Goal: Task Accomplishment & Management: Manage account settings

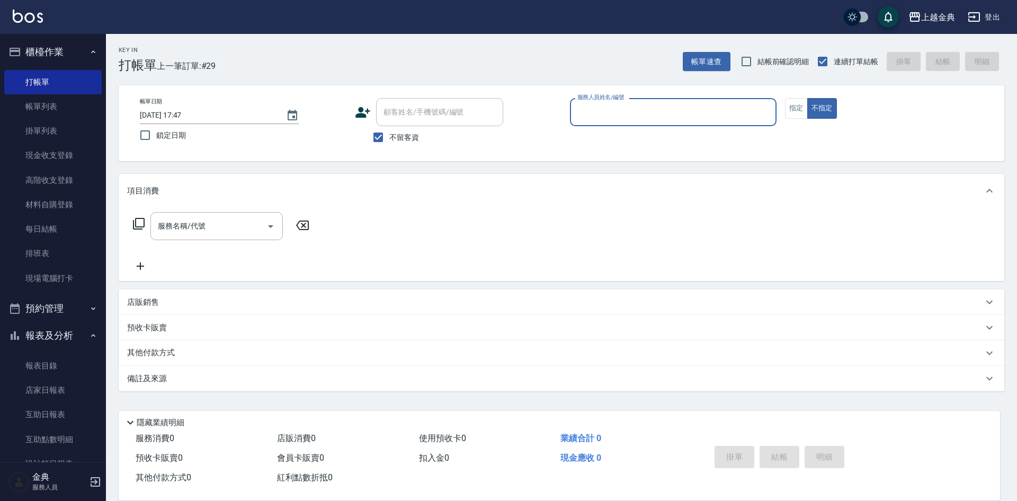
click at [601, 120] on input "服務人員姓名/編號" at bounding box center [673, 112] width 197 height 19
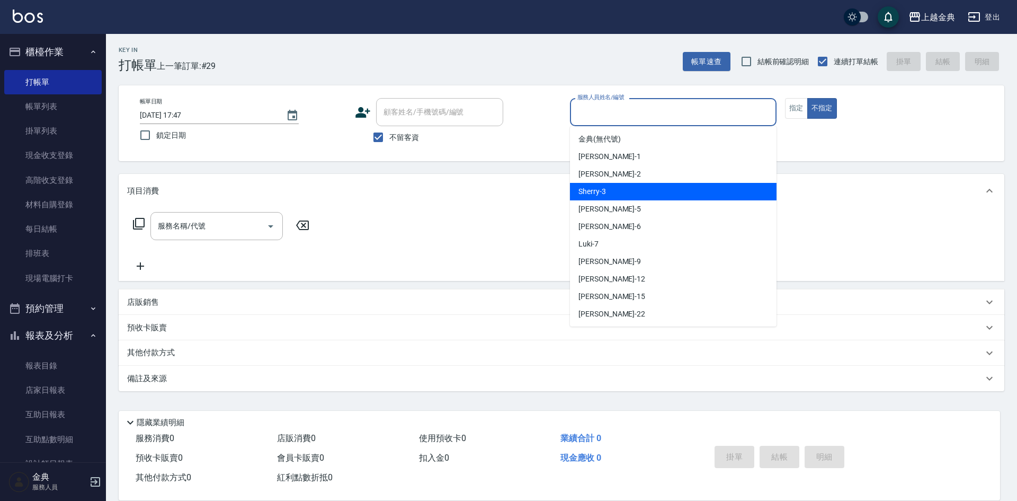
click at [608, 193] on div "Sherry -3" at bounding box center [673, 191] width 207 height 17
type input "Sherry-3"
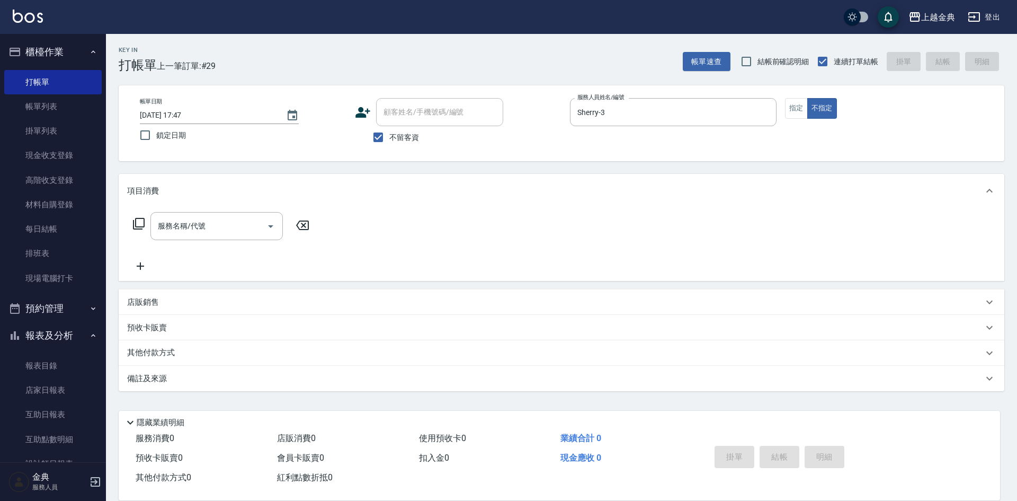
click at [137, 224] on icon at bounding box center [138, 223] width 13 height 13
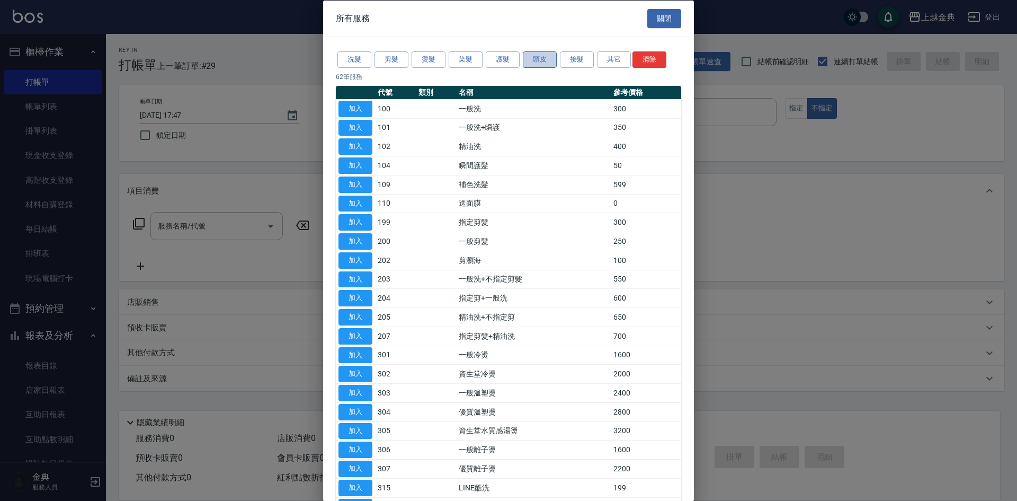
drag, startPoint x: 547, startPoint y: 60, endPoint x: 547, endPoint y: 86, distance: 26.0
click at [547, 60] on button "頭皮" at bounding box center [540, 59] width 34 height 16
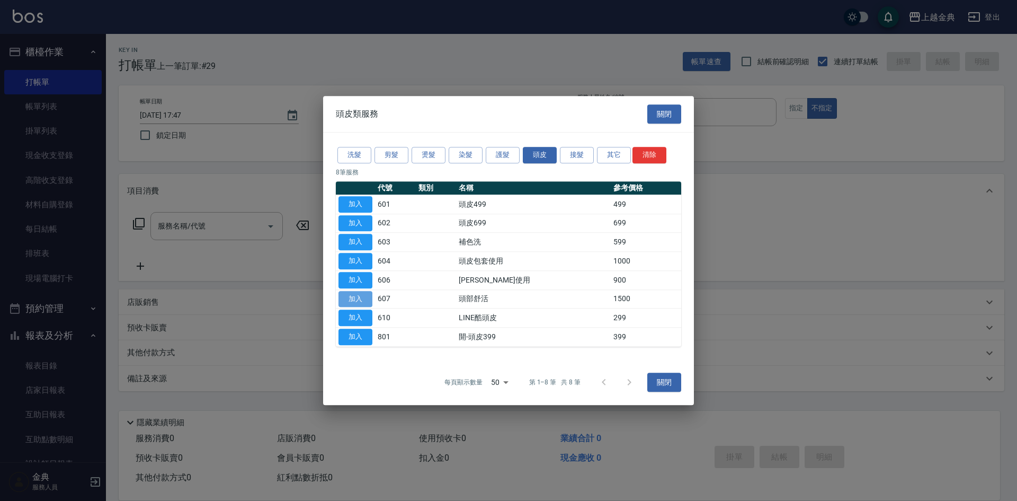
click at [367, 302] on button "加入" at bounding box center [356, 299] width 34 height 16
type input "頭部舒活(607)"
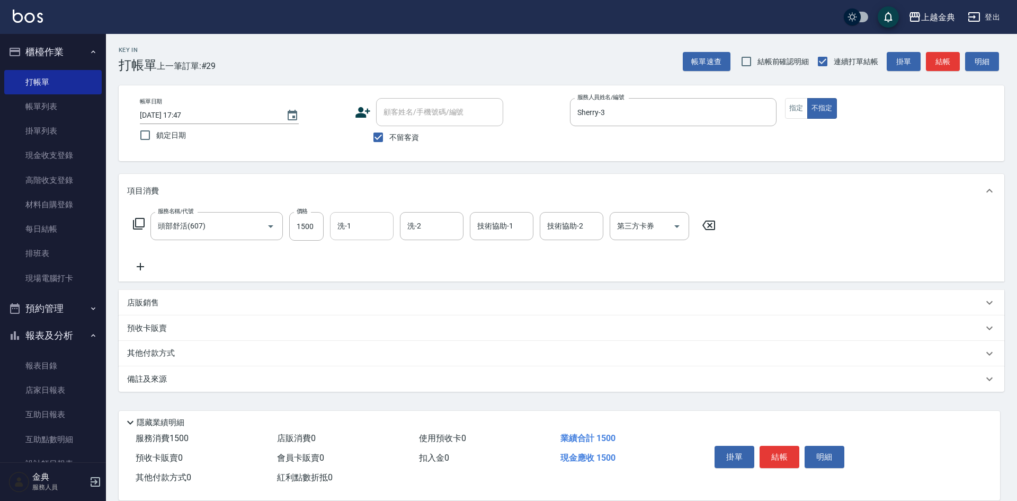
click at [372, 238] on div "洗-1" at bounding box center [362, 226] width 64 height 28
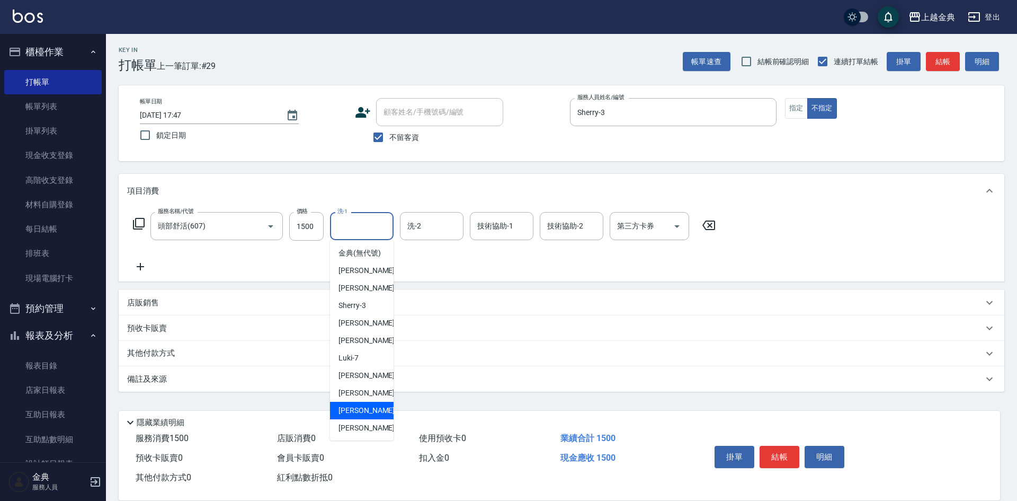
click at [368, 419] on div "[PERSON_NAME] -15" at bounding box center [362, 410] width 64 height 17
drag, startPoint x: 361, startPoint y: 223, endPoint x: 375, endPoint y: 358, distance: 135.3
click at [361, 224] on input "[PERSON_NAME]-15" at bounding box center [354, 226] width 38 height 19
click at [356, 433] on span "[PERSON_NAME] -22" at bounding box center [372, 427] width 67 height 11
type input "[PERSON_NAME]-22"
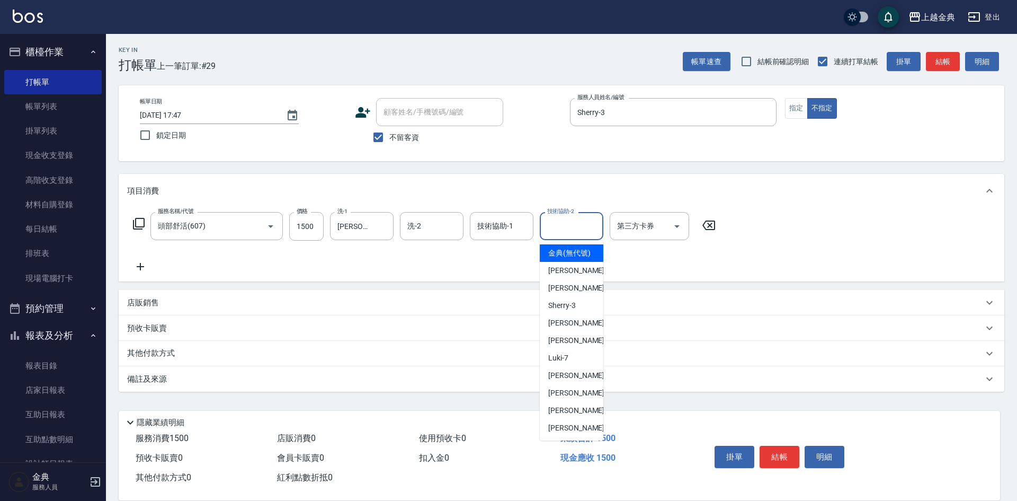
click at [565, 226] on input "技術協助-2" at bounding box center [572, 226] width 54 height 19
click at [557, 433] on span "[PERSON_NAME] -22" at bounding box center [581, 427] width 67 height 11
type input "[PERSON_NAME]-22"
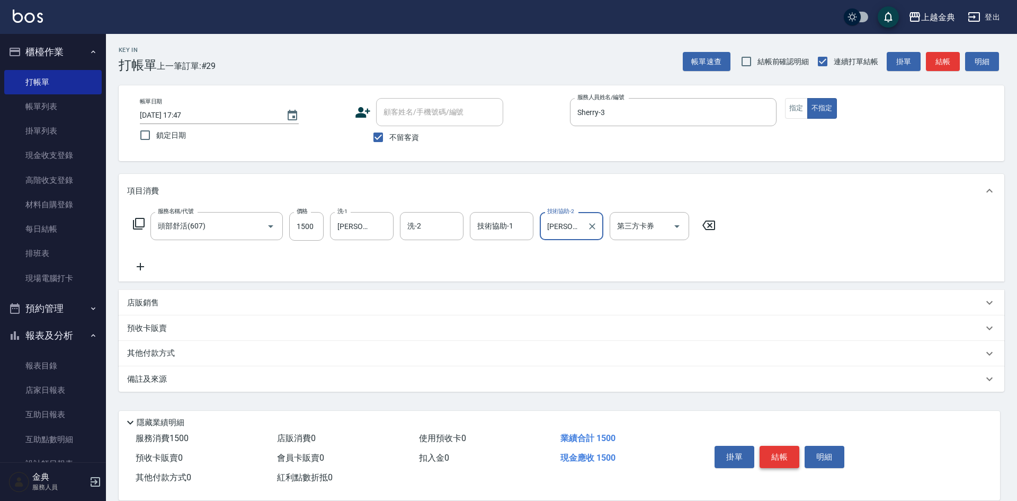
click at [774, 448] on button "結帳" at bounding box center [780, 457] width 40 height 22
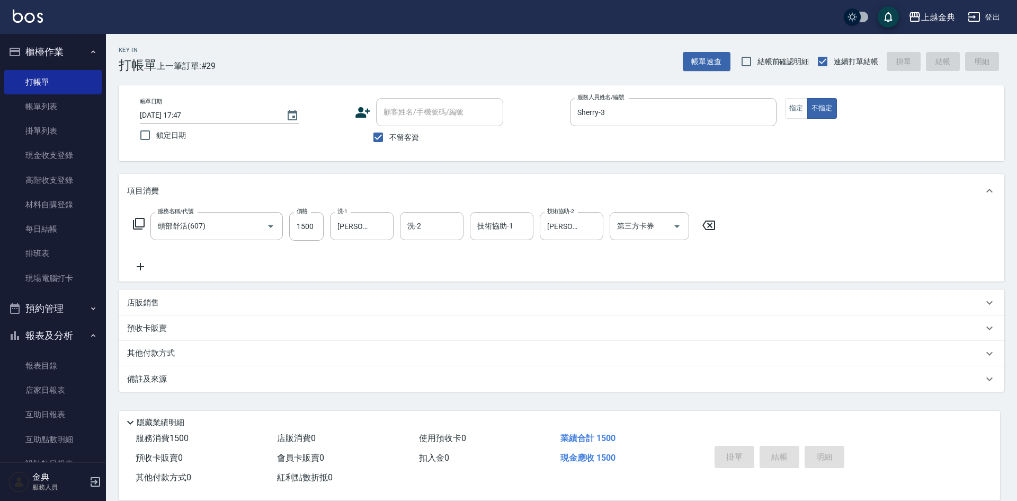
type input "[DATE] 18:41"
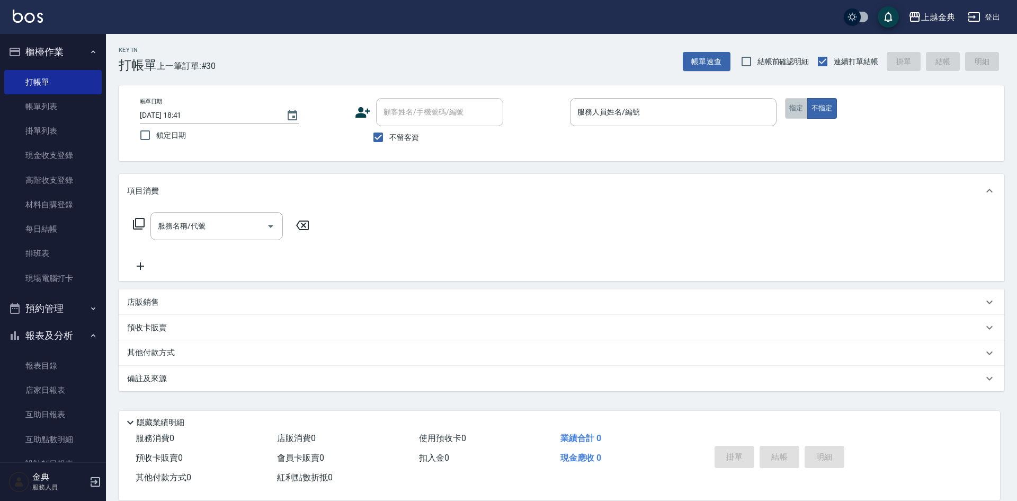
drag, startPoint x: 793, startPoint y: 105, endPoint x: 743, endPoint y: 112, distance: 49.8
click at [793, 106] on button "指定" at bounding box center [796, 108] width 23 height 21
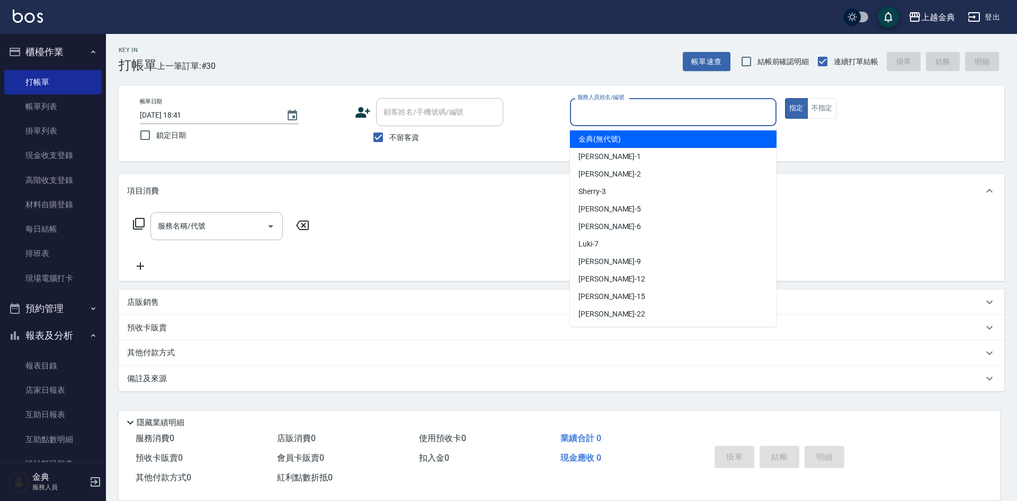
drag, startPoint x: 743, startPoint y: 112, endPoint x: 676, endPoint y: 215, distance: 122.7
click at [743, 114] on input "服務人員姓名/編號" at bounding box center [673, 112] width 197 height 19
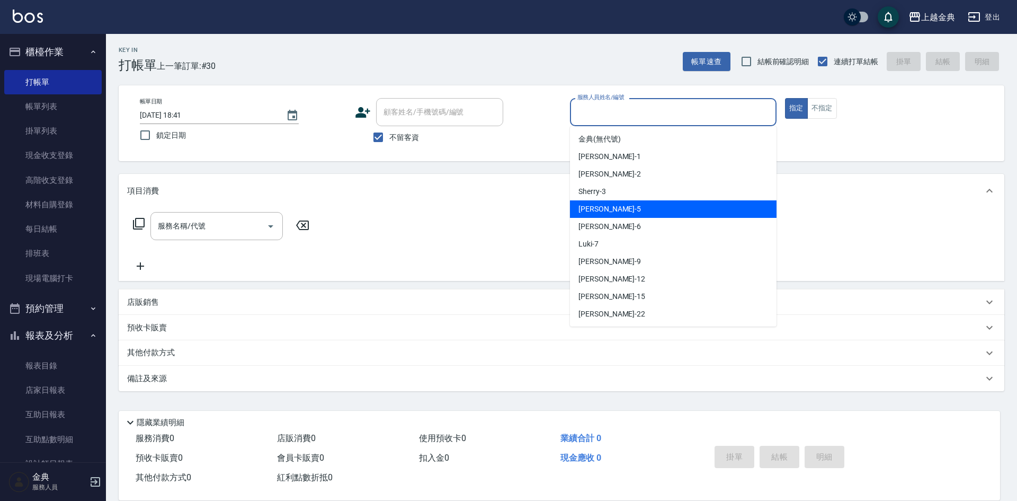
click at [669, 215] on div "[PERSON_NAME] -5" at bounding box center [673, 208] width 207 height 17
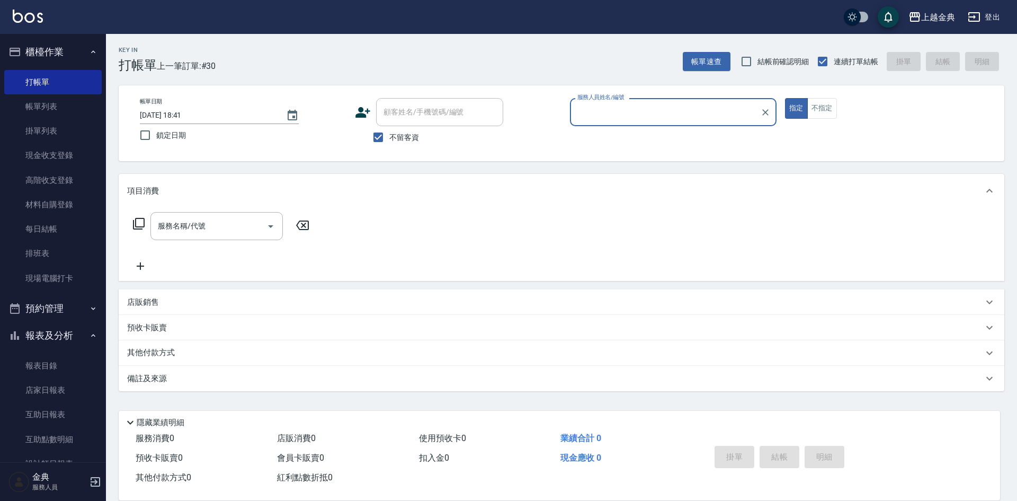
type input "[PERSON_NAME]-5"
click at [130, 223] on div "服務名稱/代號 服務名稱/代號" at bounding box center [221, 226] width 189 height 28
click at [137, 223] on icon at bounding box center [138, 223] width 13 height 13
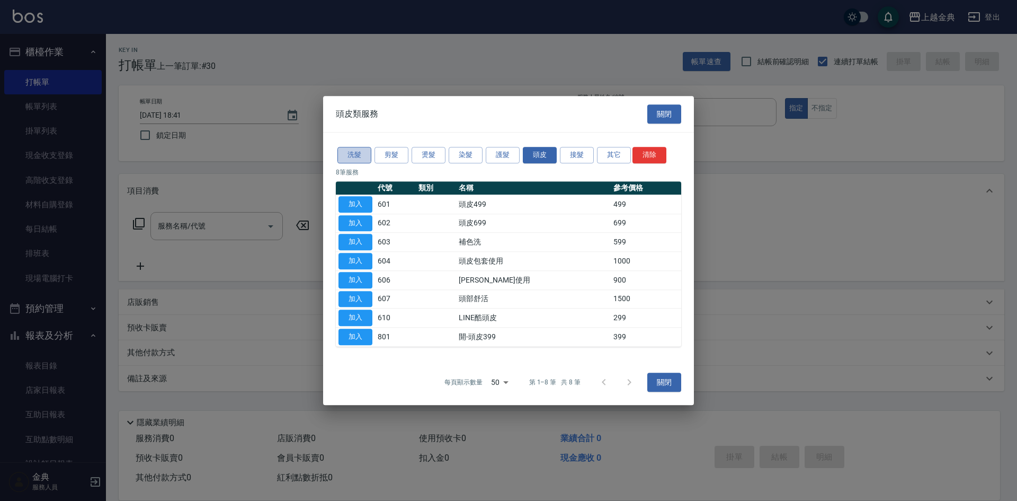
click at [371, 148] on button "洗髮" at bounding box center [354, 155] width 34 height 16
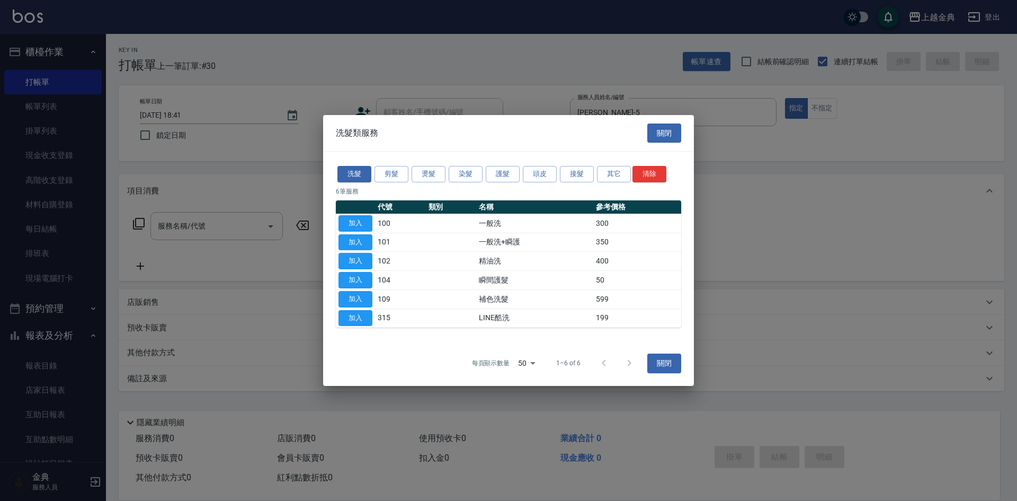
click at [385, 151] on hr at bounding box center [508, 151] width 371 height 1
click at [393, 171] on button "剪髮" at bounding box center [392, 174] width 34 height 16
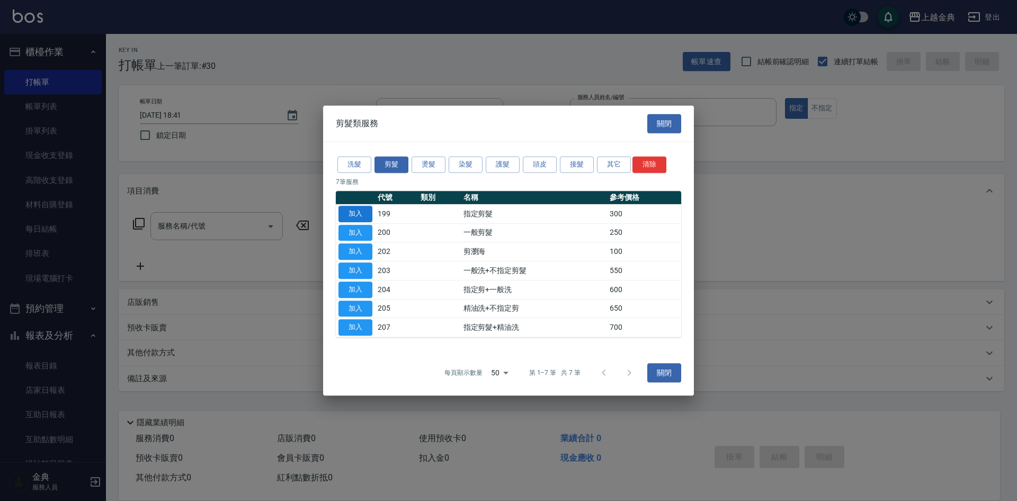
click at [353, 215] on button "加入" at bounding box center [356, 214] width 34 height 16
type input "指定剪髮(199)"
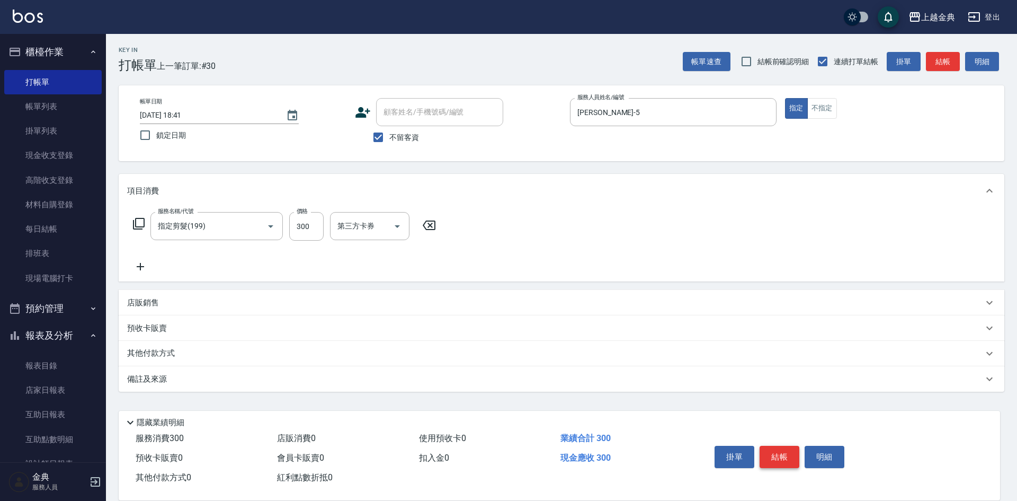
click at [775, 458] on button "結帳" at bounding box center [780, 457] width 40 height 22
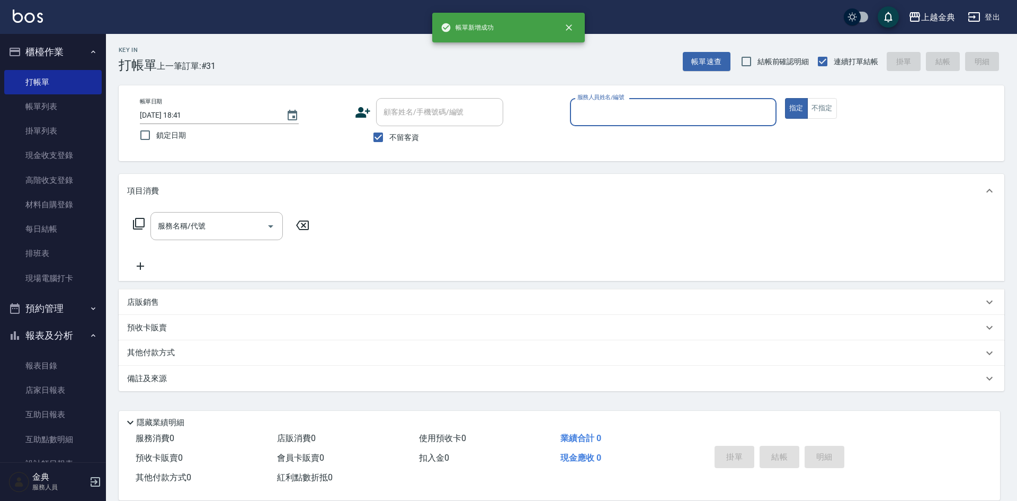
drag, startPoint x: 646, startPoint y: 106, endPoint x: 652, endPoint y: 119, distance: 13.8
click at [646, 108] on input "服務人員姓名/編號" at bounding box center [673, 112] width 197 height 19
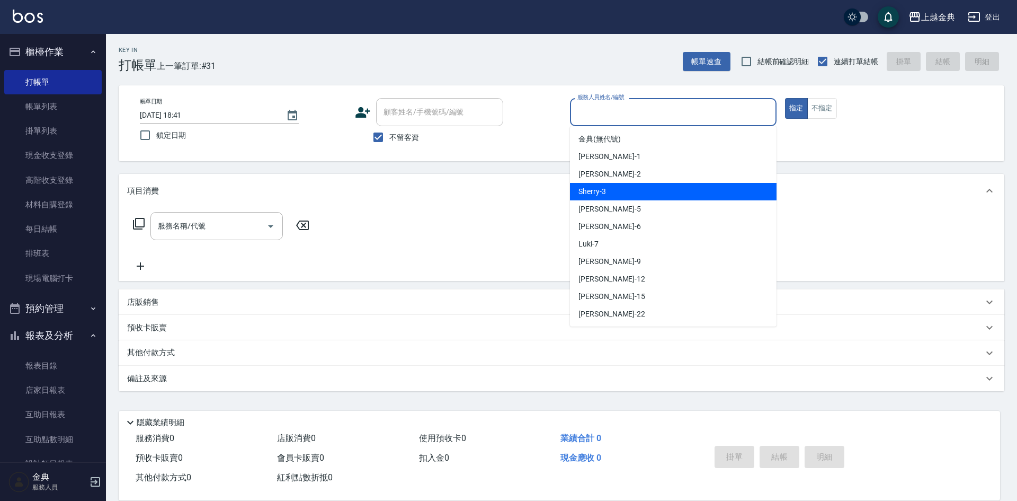
click at [656, 200] on div "Sherry -3" at bounding box center [673, 191] width 207 height 17
type input "Sherry-3"
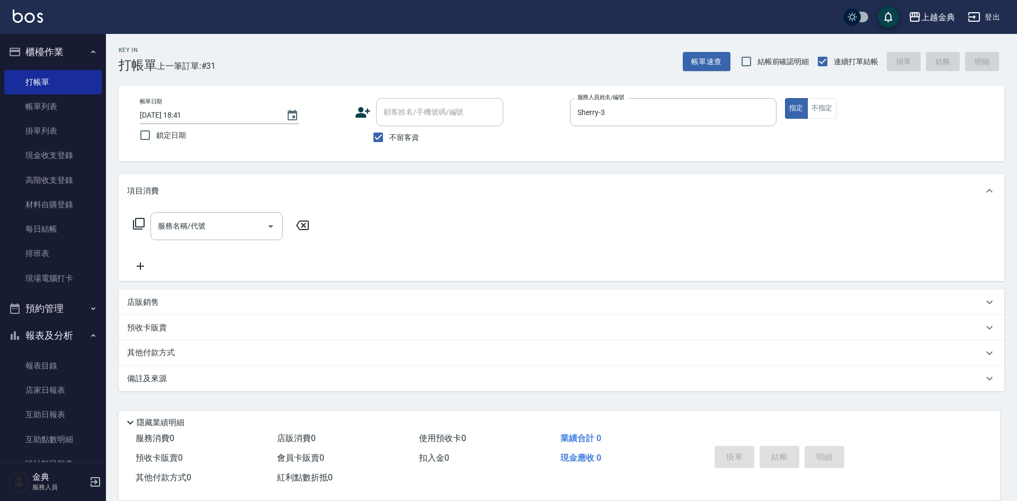
click at [141, 227] on icon at bounding box center [139, 224] width 12 height 12
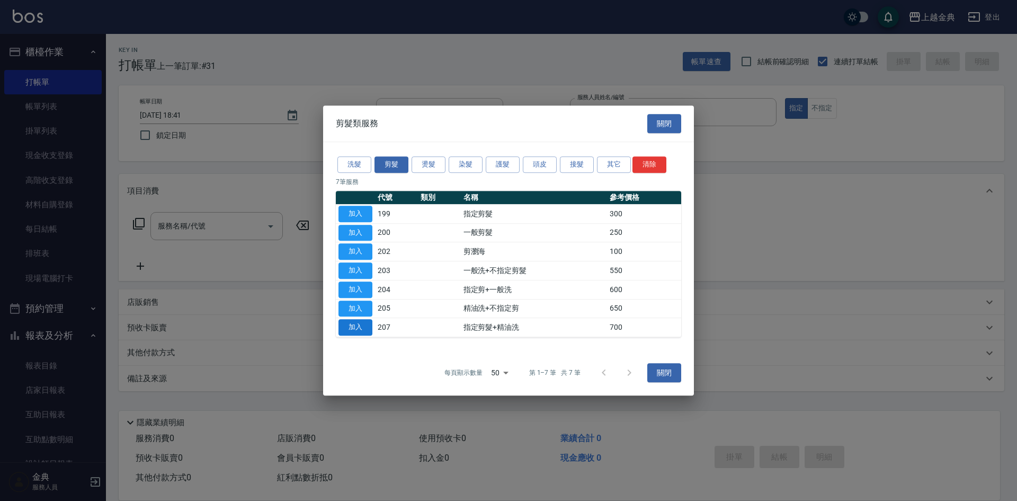
click at [368, 327] on button "加入" at bounding box center [356, 327] width 34 height 16
type input "指定剪髮+精油洗(207)"
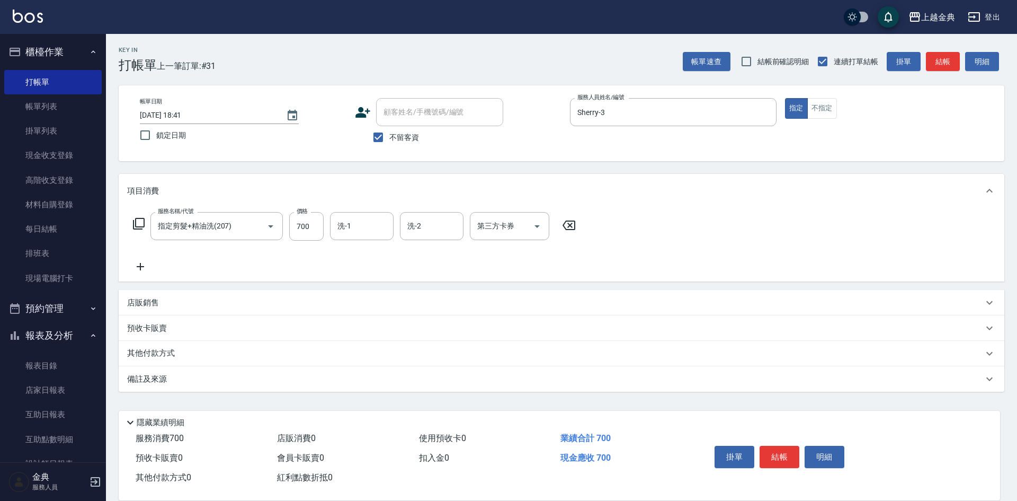
click at [351, 224] on div "洗-1 洗-1" at bounding box center [362, 226] width 64 height 28
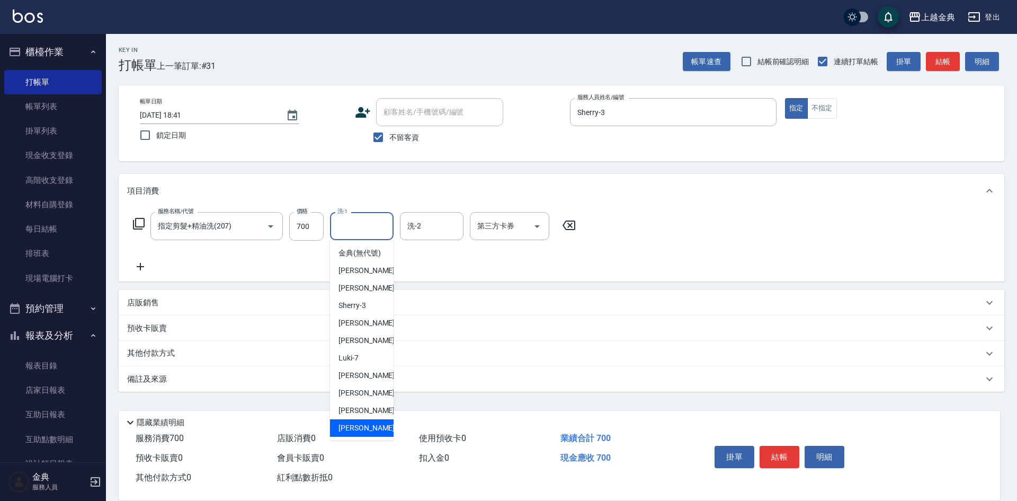
click at [345, 432] on div "[PERSON_NAME] -22" at bounding box center [362, 427] width 64 height 17
type input "[PERSON_NAME]-22"
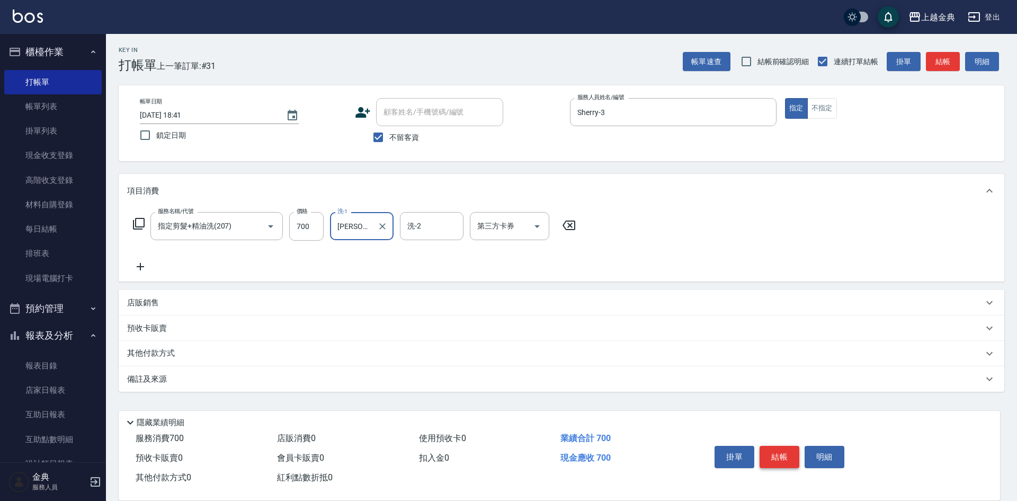
click at [778, 450] on button "結帳" at bounding box center [780, 457] width 40 height 22
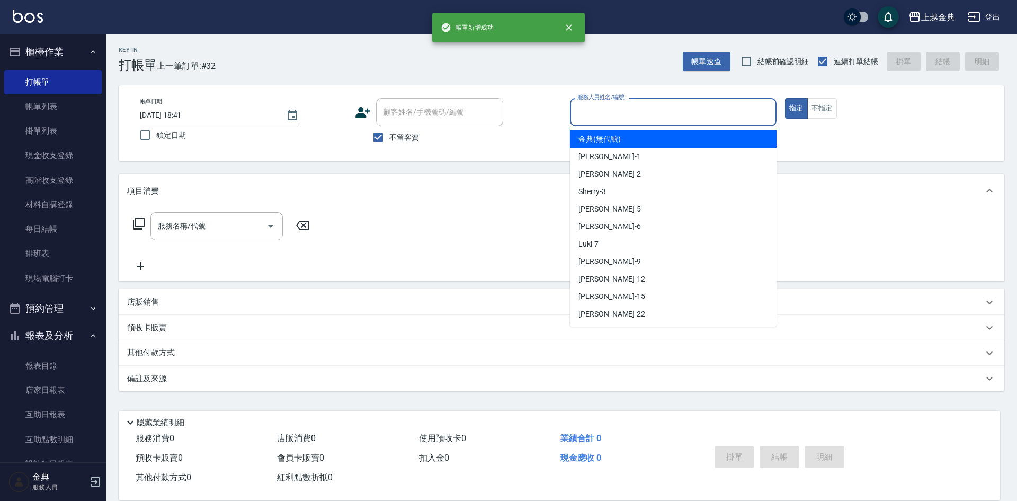
click at [643, 111] on input "服務人員姓名/編號" at bounding box center [673, 112] width 197 height 19
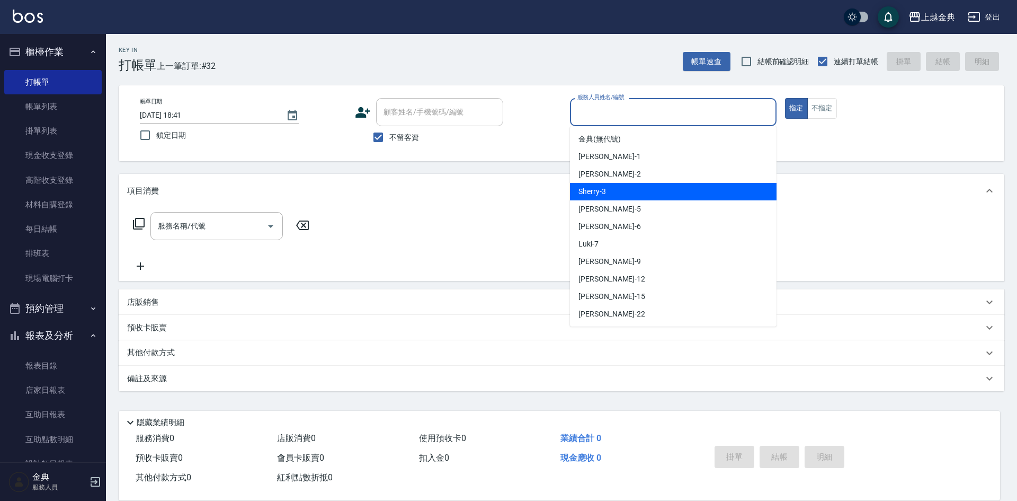
click at [637, 188] on div "Sherry -3" at bounding box center [673, 191] width 207 height 17
type input "Sherry-3"
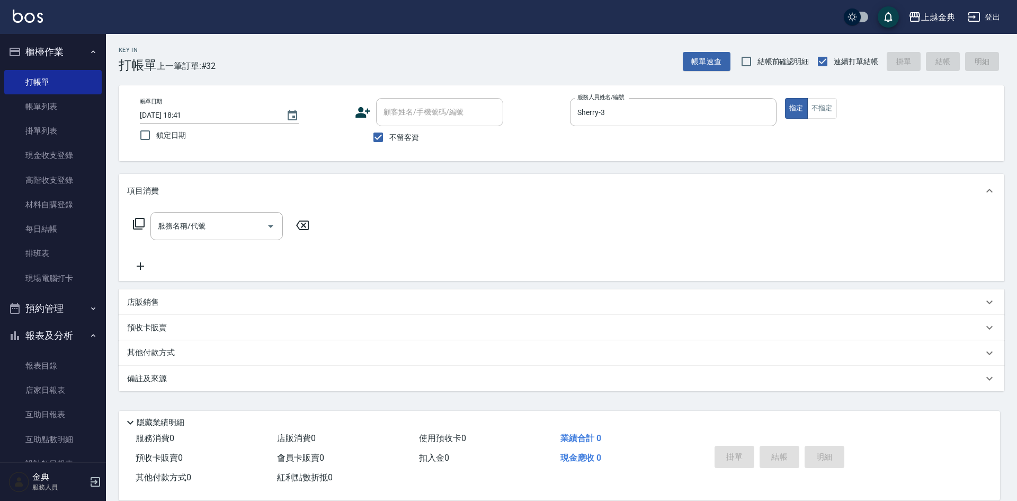
click at [143, 221] on icon at bounding box center [138, 223] width 13 height 13
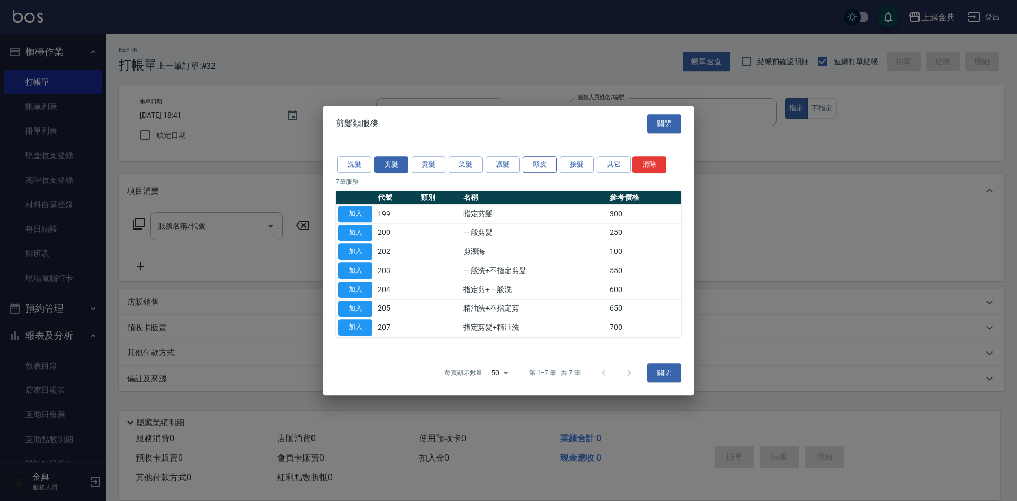
click at [532, 168] on button "頭皮" at bounding box center [540, 164] width 34 height 16
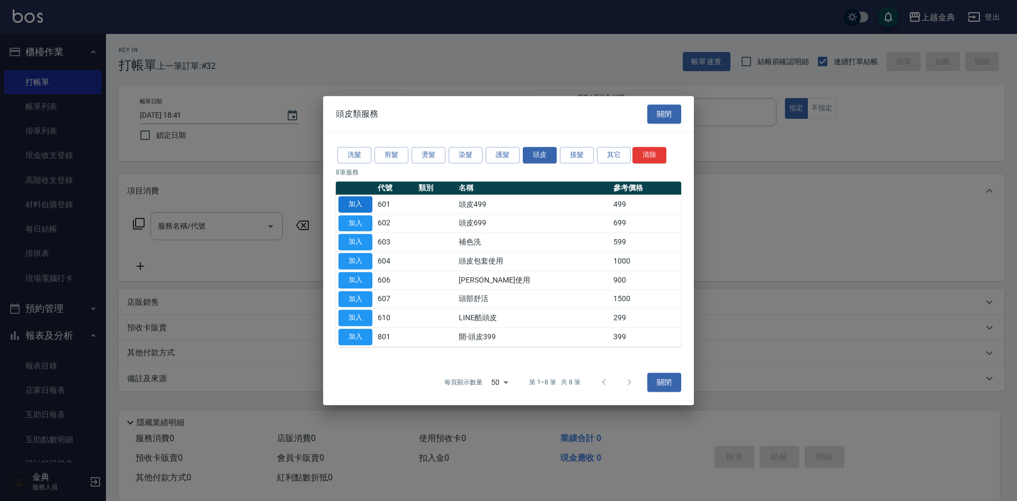
click at [353, 207] on button "加入" at bounding box center [356, 204] width 34 height 16
type input "頭皮499(601)"
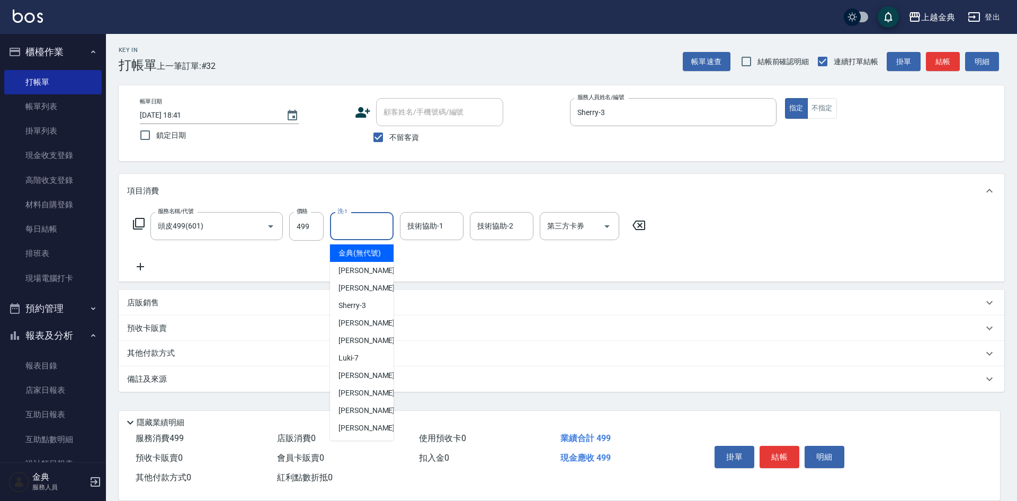
click at [380, 221] on input "洗-1" at bounding box center [362, 226] width 54 height 19
click at [370, 347] on div "[PERSON_NAME] -6" at bounding box center [362, 340] width 64 height 17
type input "[PERSON_NAME]-6"
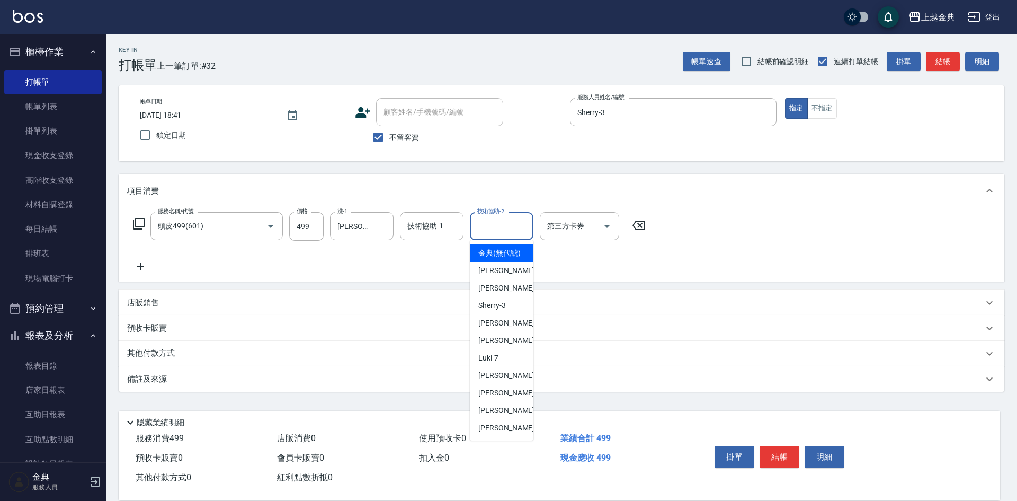
click at [500, 235] on input "技術協助-2" at bounding box center [502, 226] width 54 height 19
click at [503, 432] on div "[PERSON_NAME] -22" at bounding box center [502, 427] width 64 height 17
type input "[PERSON_NAME]-22"
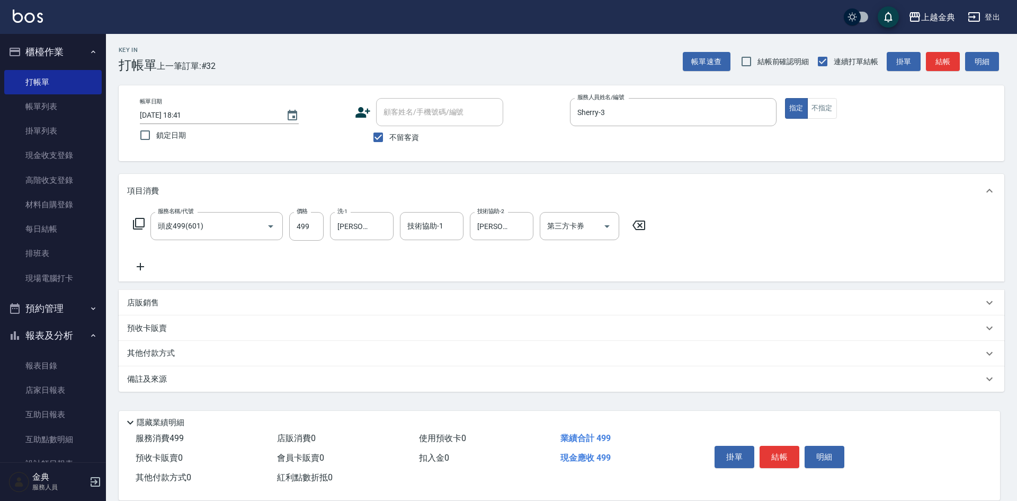
click at [135, 218] on icon at bounding box center [138, 223] width 13 height 13
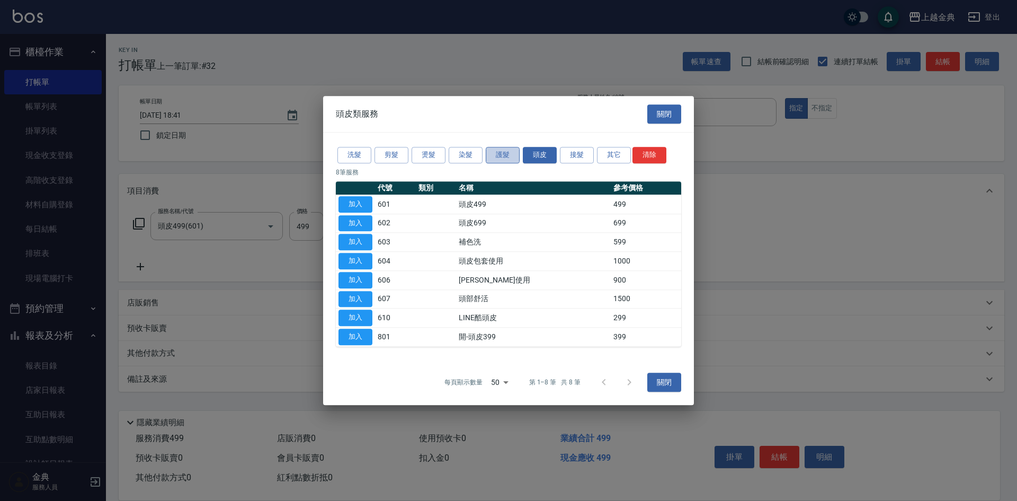
click at [508, 154] on button "護髮" at bounding box center [503, 155] width 34 height 16
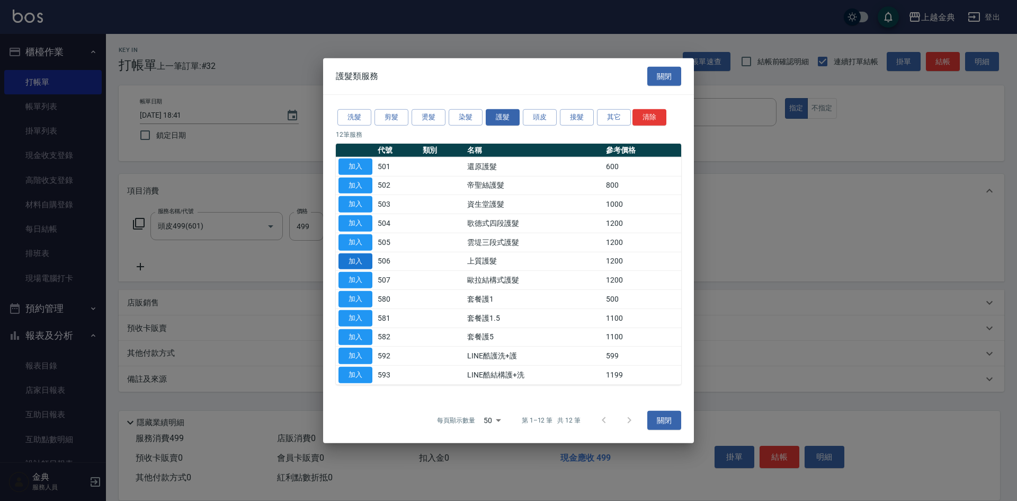
click at [356, 257] on button "加入" at bounding box center [356, 261] width 34 height 16
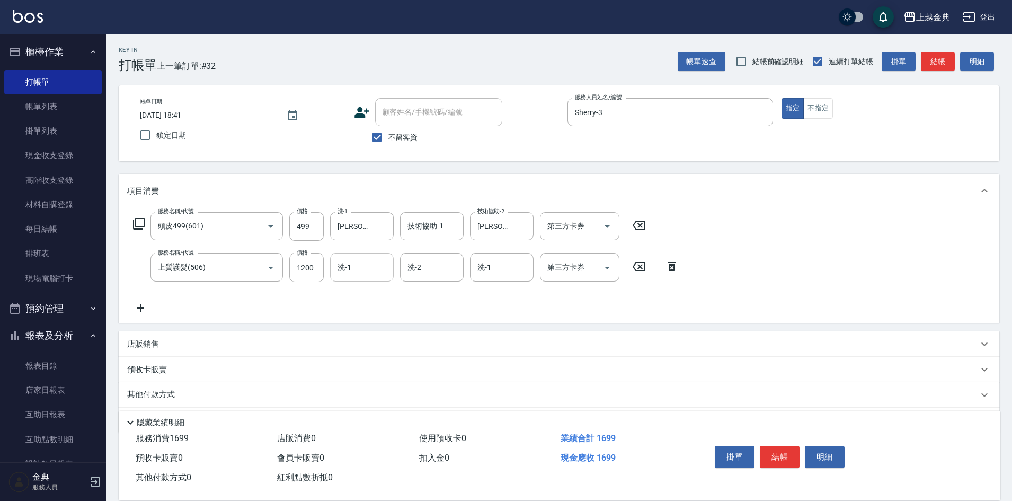
click at [356, 268] on input "洗-1" at bounding box center [362, 267] width 54 height 19
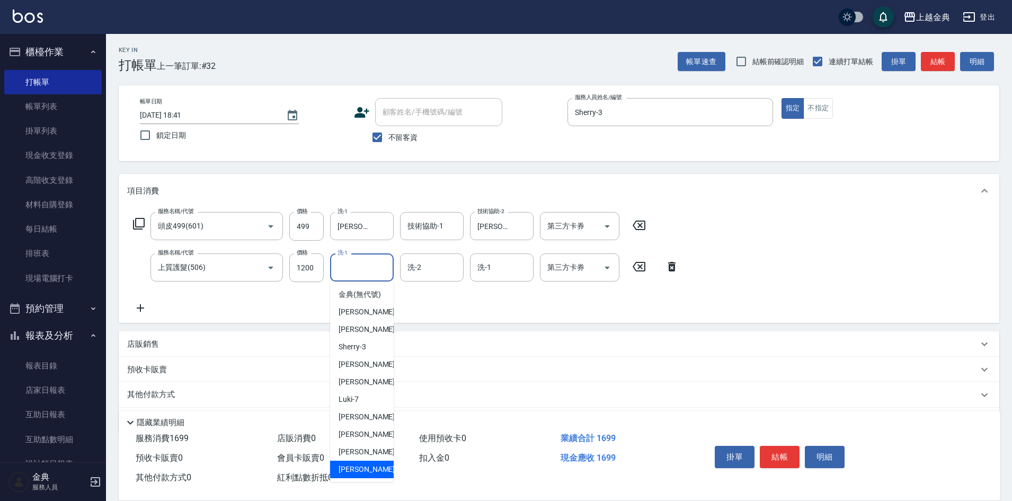
click at [369, 476] on div "[PERSON_NAME] -22" at bounding box center [362, 468] width 64 height 17
type input "[PERSON_NAME]-22"
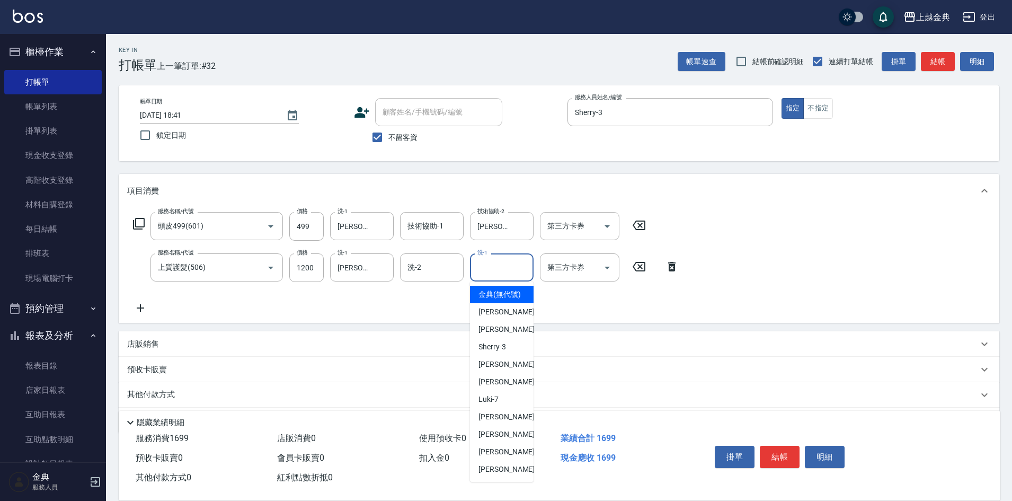
drag, startPoint x: 514, startPoint y: 265, endPoint x: 510, endPoint y: 372, distance: 107.1
click at [514, 266] on input "洗-1" at bounding box center [502, 267] width 54 height 19
click at [494, 474] on div "[PERSON_NAME] -22" at bounding box center [502, 468] width 64 height 17
type input "[PERSON_NAME]-22"
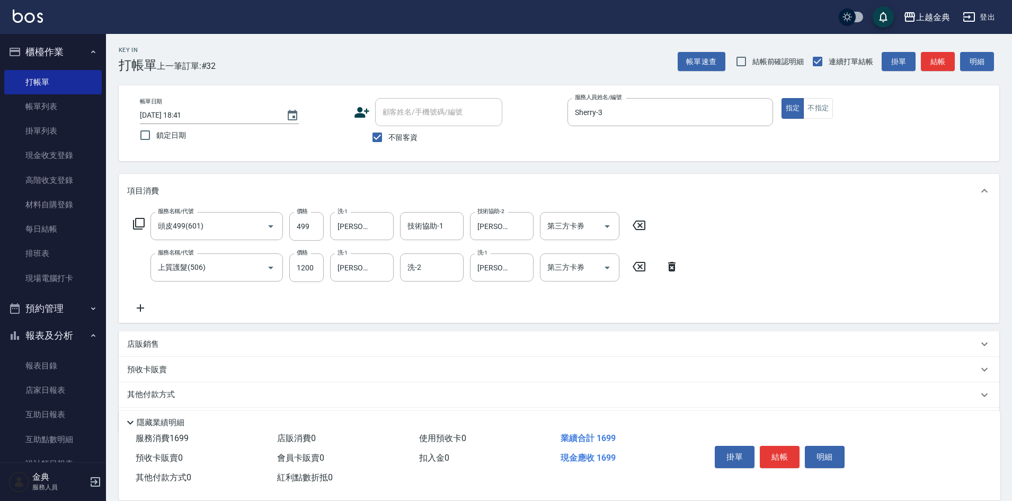
click at [147, 385] on div "其他付款方式" at bounding box center [559, 394] width 881 height 25
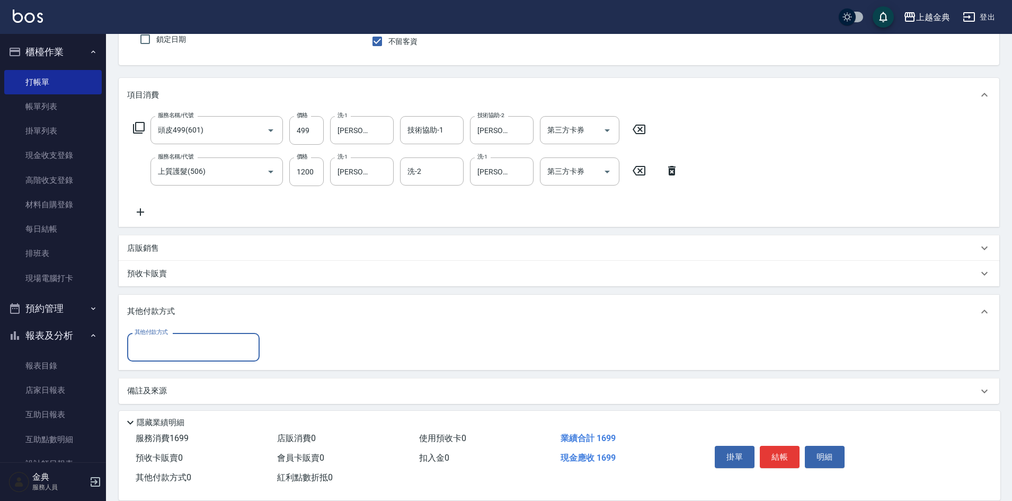
scroll to position [101, 0]
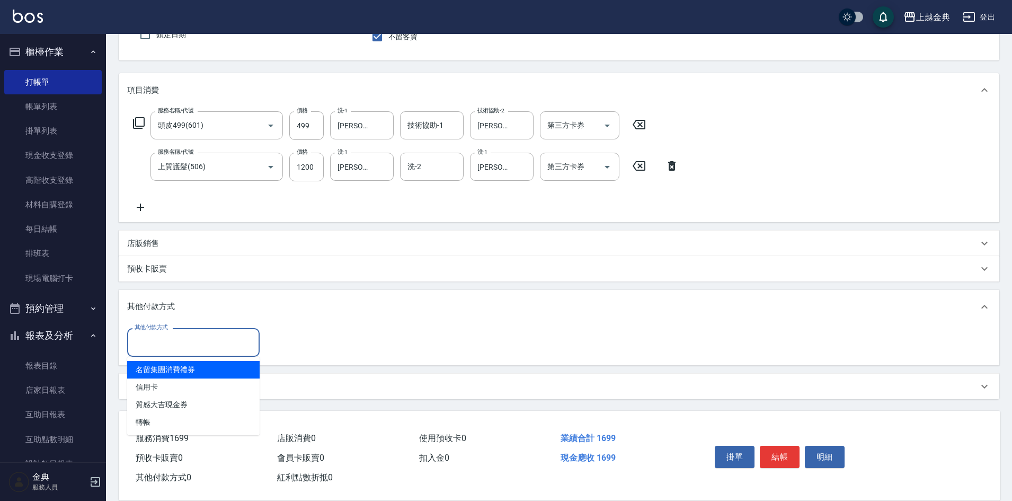
drag, startPoint x: 163, startPoint y: 339, endPoint x: 167, endPoint y: 370, distance: 31.6
click at [163, 338] on input "其他付款方式" at bounding box center [193, 342] width 123 height 19
click at [167, 386] on span "信用卡" at bounding box center [193, 386] width 132 height 17
type input "信用卡"
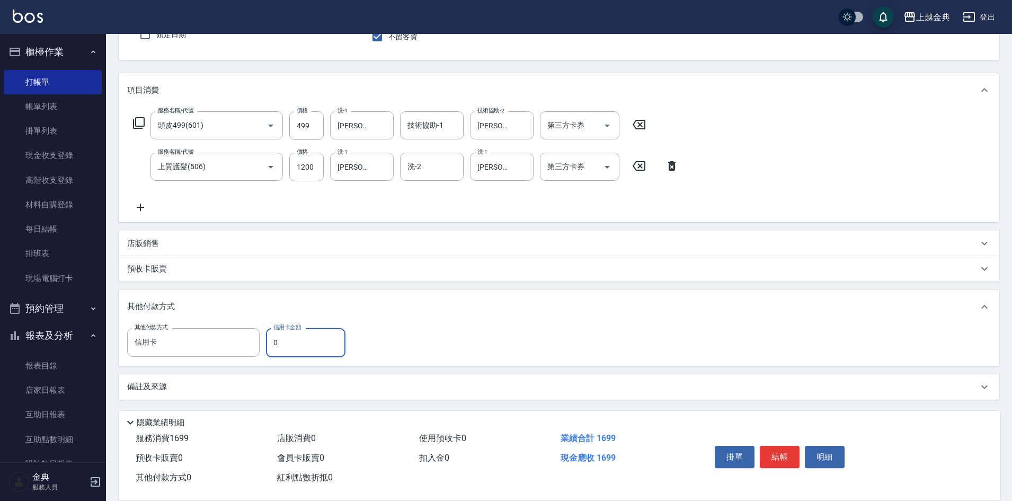
click at [299, 347] on input "0" at bounding box center [305, 342] width 79 height 29
type input "1699"
click at [785, 454] on button "結帳" at bounding box center [780, 457] width 40 height 22
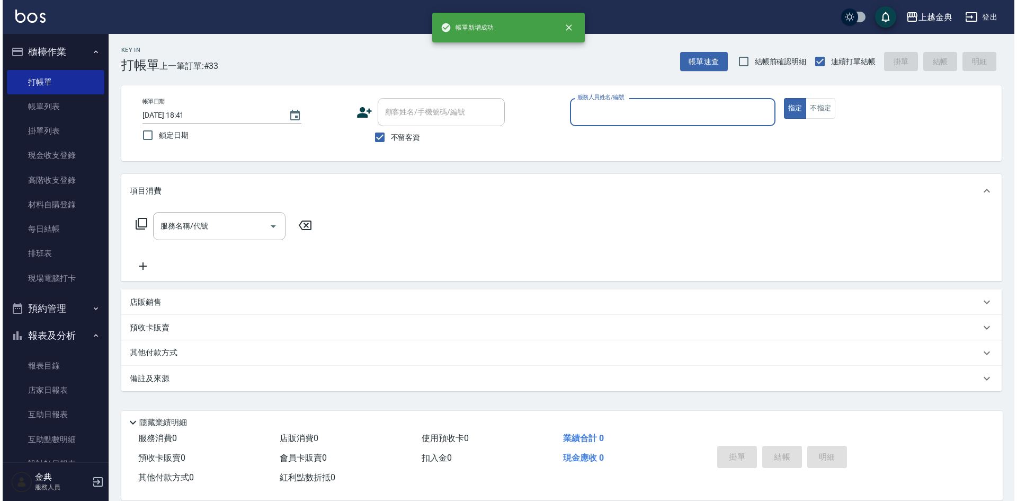
scroll to position [0, 0]
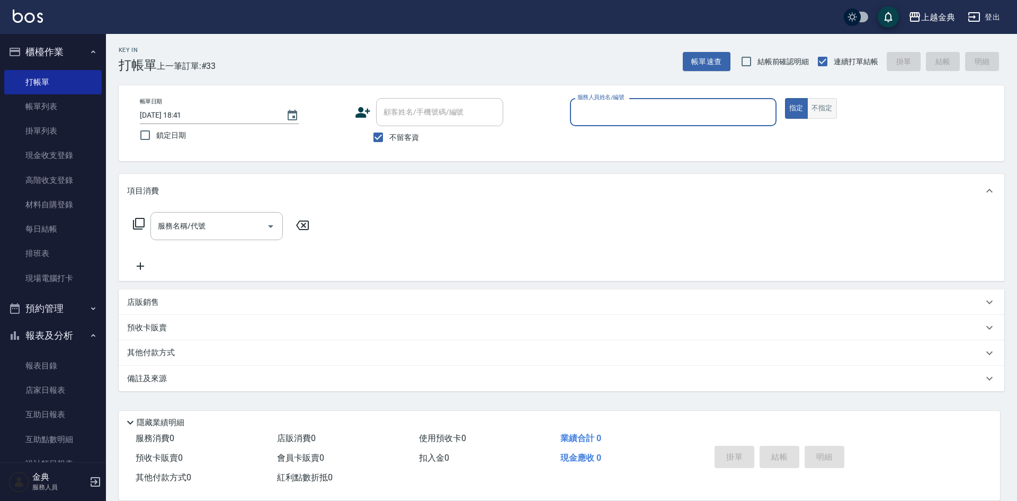
click at [821, 116] on button "不指定" at bounding box center [822, 108] width 30 height 21
click at [748, 117] on input "服務人員姓名/編號" at bounding box center [673, 112] width 197 height 19
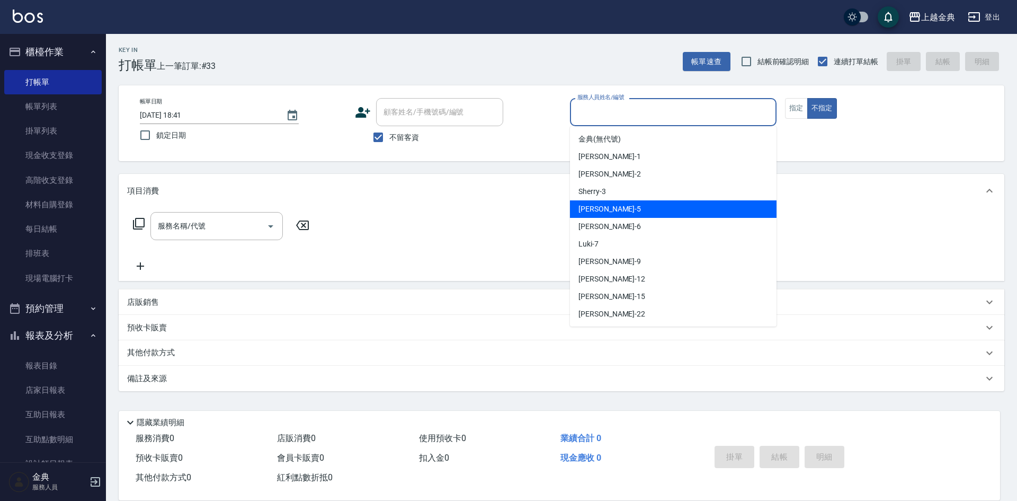
click at [654, 210] on div "[PERSON_NAME] -5" at bounding box center [673, 208] width 207 height 17
type input "[PERSON_NAME]-5"
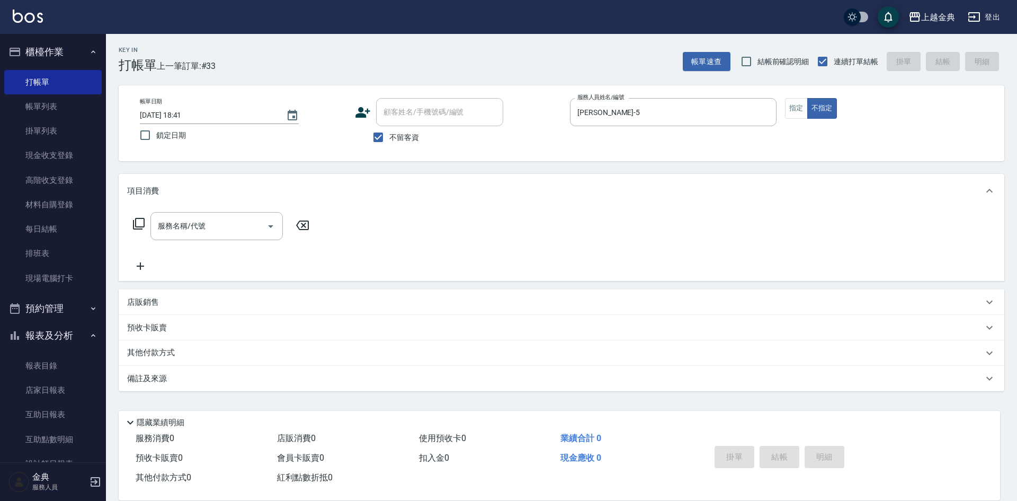
click at [139, 221] on icon at bounding box center [138, 223] width 13 height 13
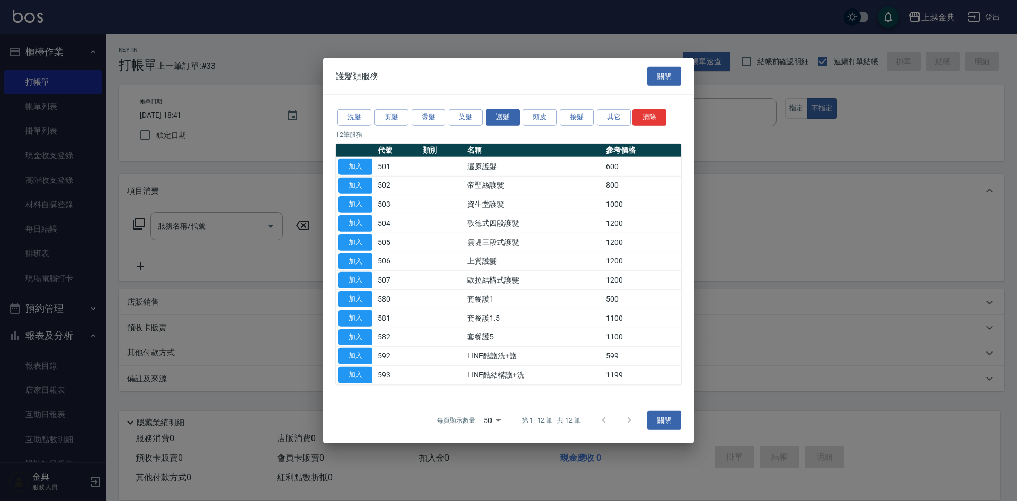
click at [330, 119] on div "洗髮 剪髮 燙髮 染髮 護髮 頭皮 接髮 其它 清除 12 筆服務 代號 類別 名稱 參考價格 加入 501 還原護髮 600 加入 502 帝聖絲護髮 80…" at bounding box center [508, 246] width 371 height 303
click at [352, 119] on button "洗髮" at bounding box center [354, 117] width 34 height 16
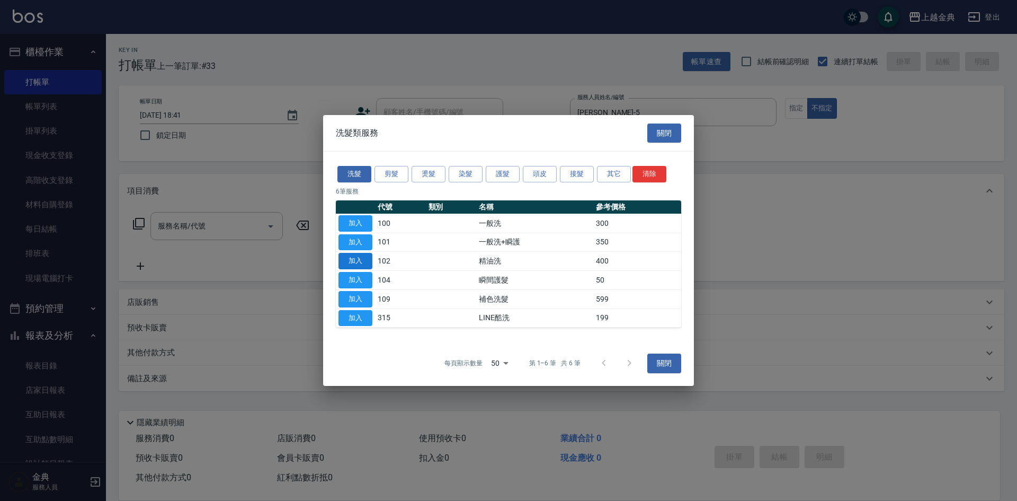
click at [367, 255] on button "加入" at bounding box center [356, 261] width 34 height 16
type input "精油洗(102)"
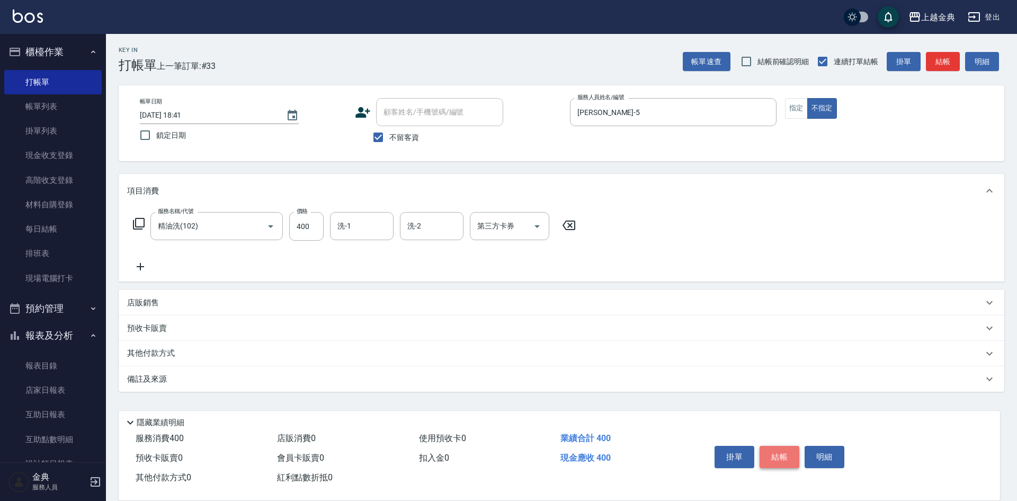
click at [774, 460] on button "結帳" at bounding box center [780, 457] width 40 height 22
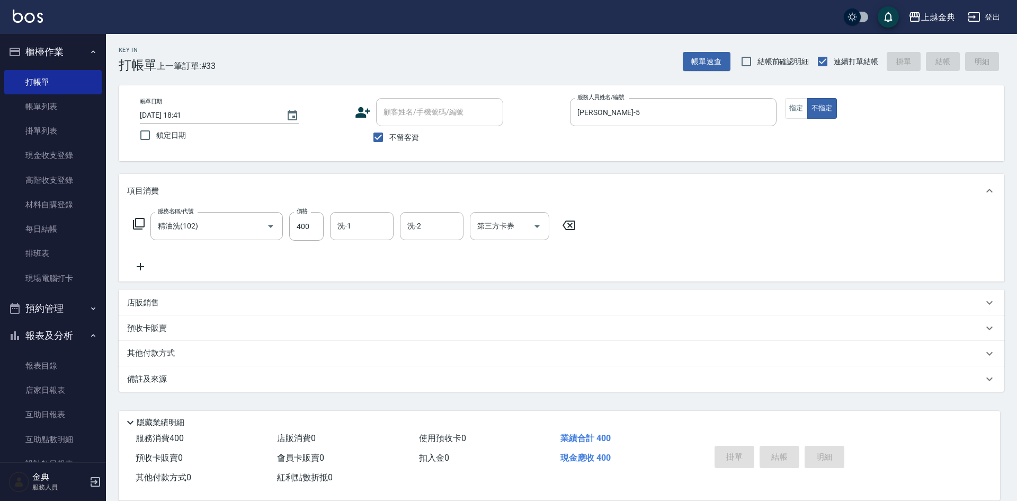
type input "[DATE] 18:42"
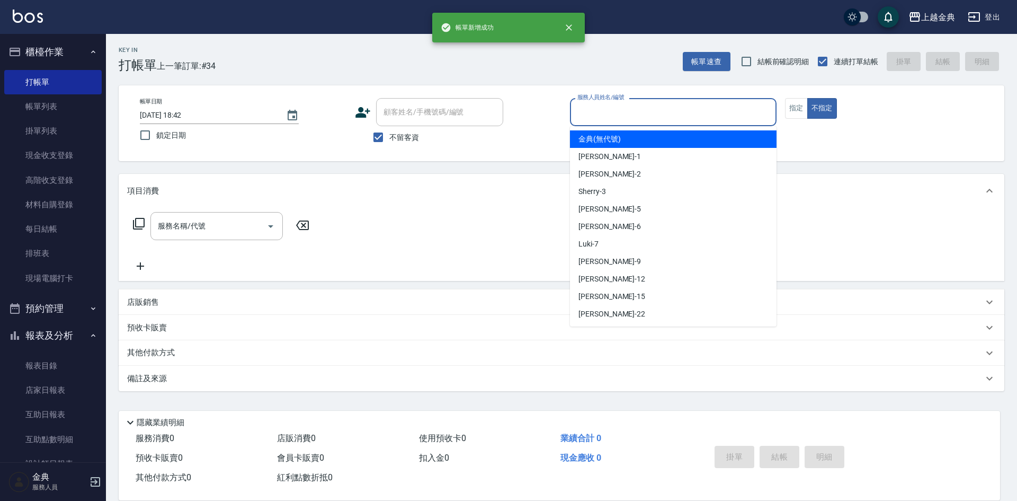
click at [599, 117] on input "服務人員姓名/編號" at bounding box center [673, 112] width 197 height 19
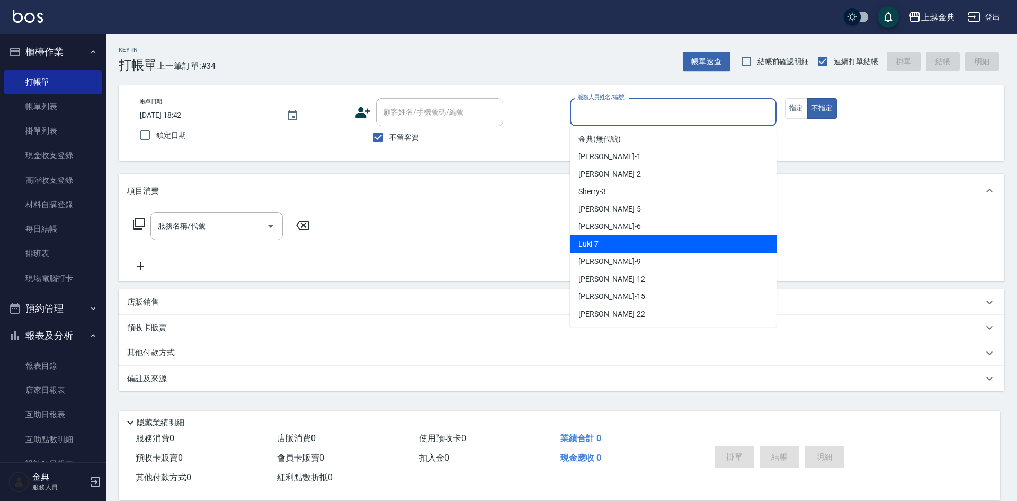
click at [620, 237] on div "Luki -7" at bounding box center [673, 243] width 207 height 17
type input "Luki-7"
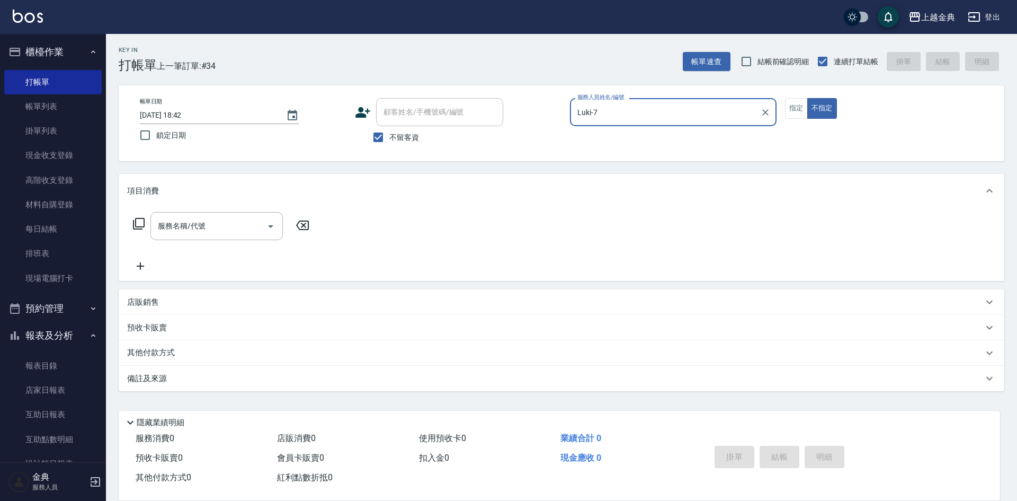
click at [139, 221] on icon at bounding box center [138, 223] width 13 height 13
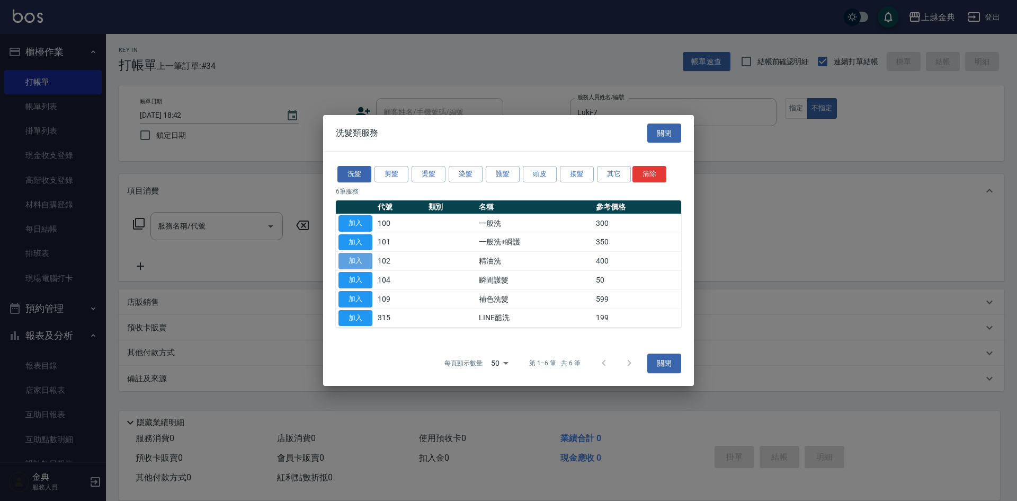
click at [352, 259] on button "加入" at bounding box center [356, 261] width 34 height 16
type input "精油洗(102)"
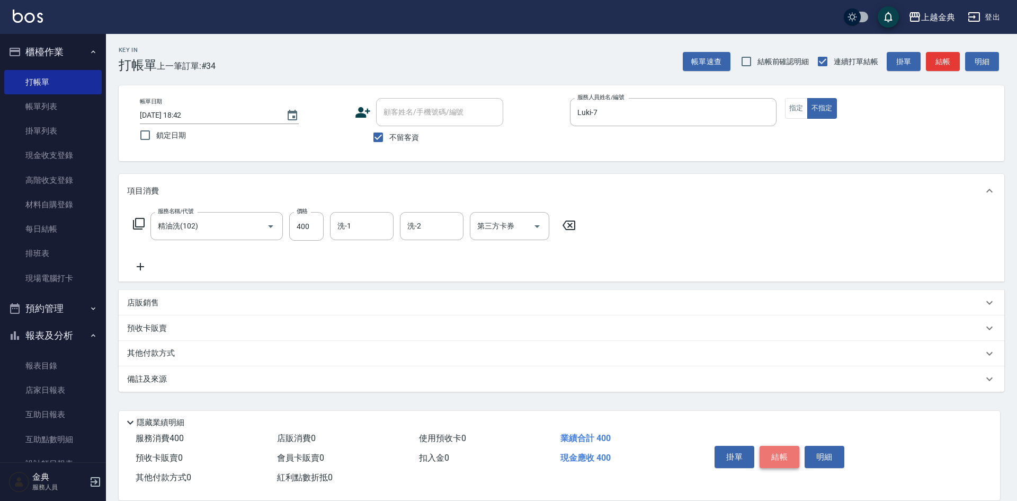
click at [785, 452] on button "結帳" at bounding box center [780, 457] width 40 height 22
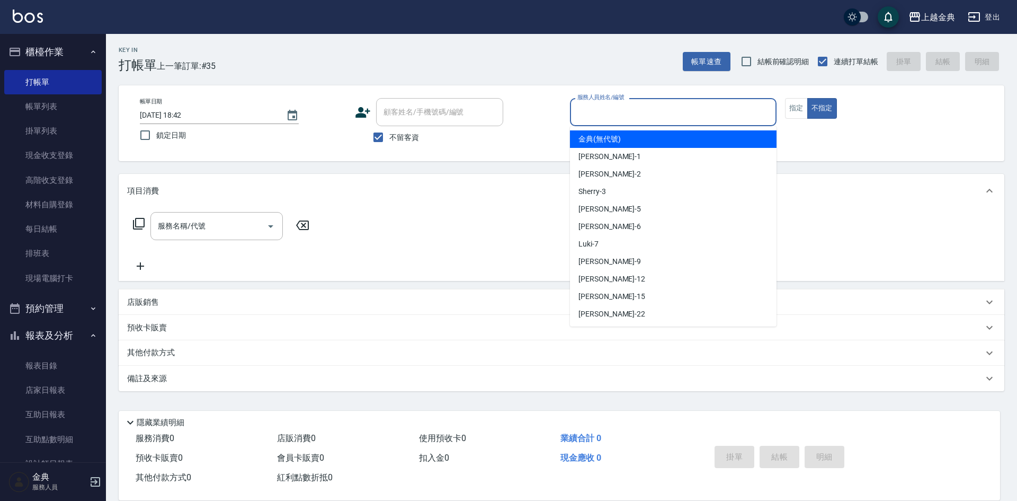
drag, startPoint x: 734, startPoint y: 107, endPoint x: 720, endPoint y: 156, distance: 50.7
click at [734, 108] on input "服務人員姓名/編號" at bounding box center [673, 112] width 197 height 19
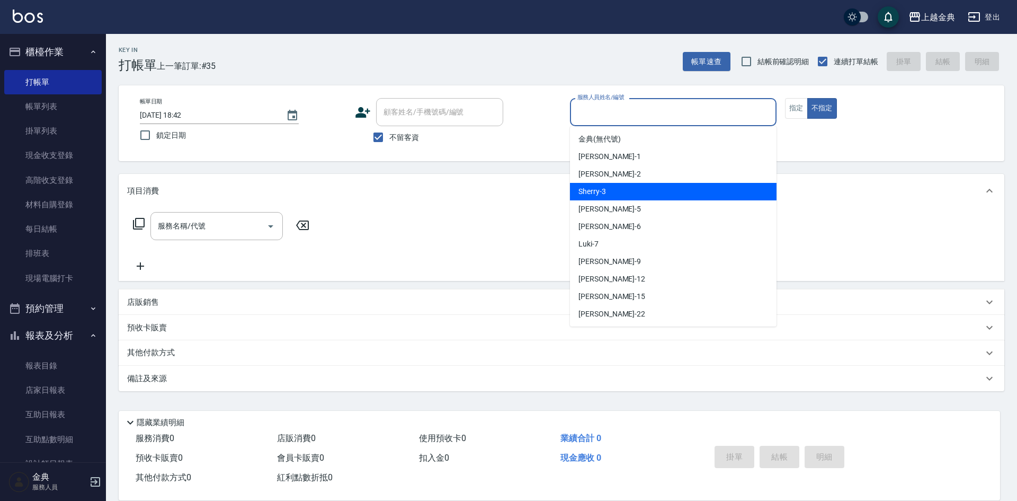
click at [682, 194] on div "Sherry -3" at bounding box center [673, 191] width 207 height 17
type input "Sherry-3"
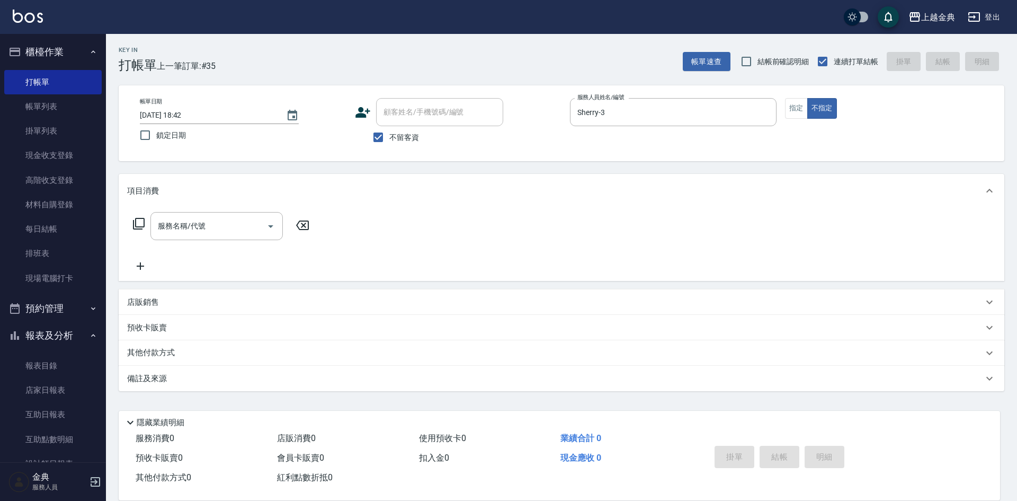
click at [142, 226] on icon at bounding box center [138, 223] width 13 height 13
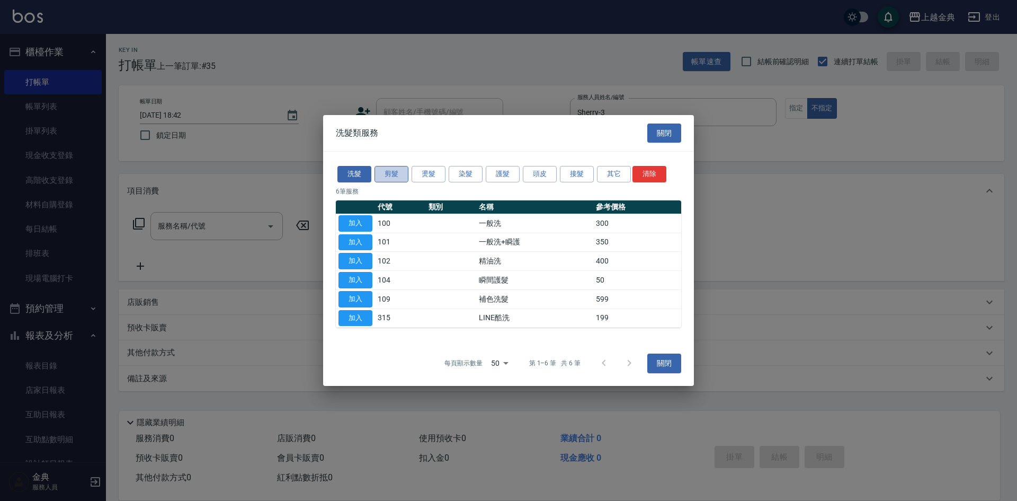
click at [390, 179] on button "剪髮" at bounding box center [392, 174] width 34 height 16
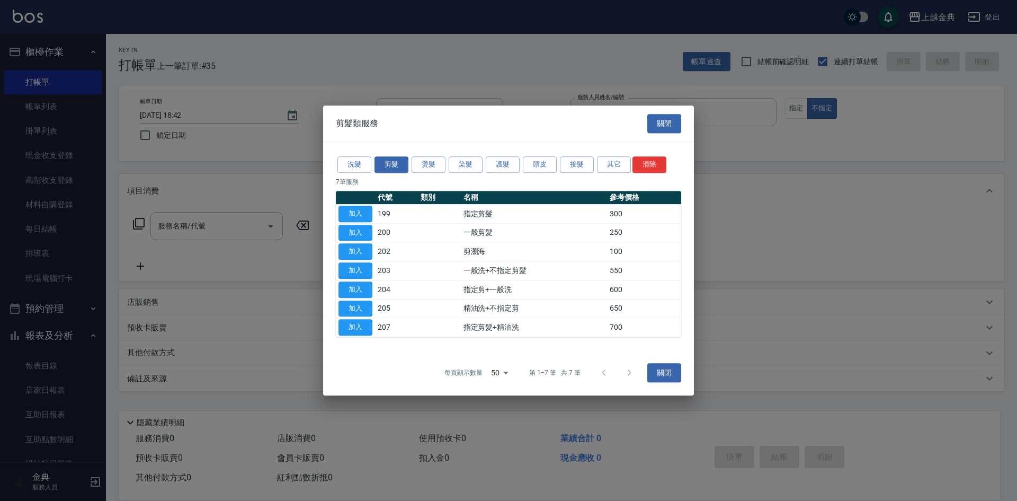
click at [375, 235] on td "加入" at bounding box center [355, 232] width 39 height 19
click at [363, 236] on button "加入" at bounding box center [356, 233] width 34 height 16
type input "一般剪髮(200)"
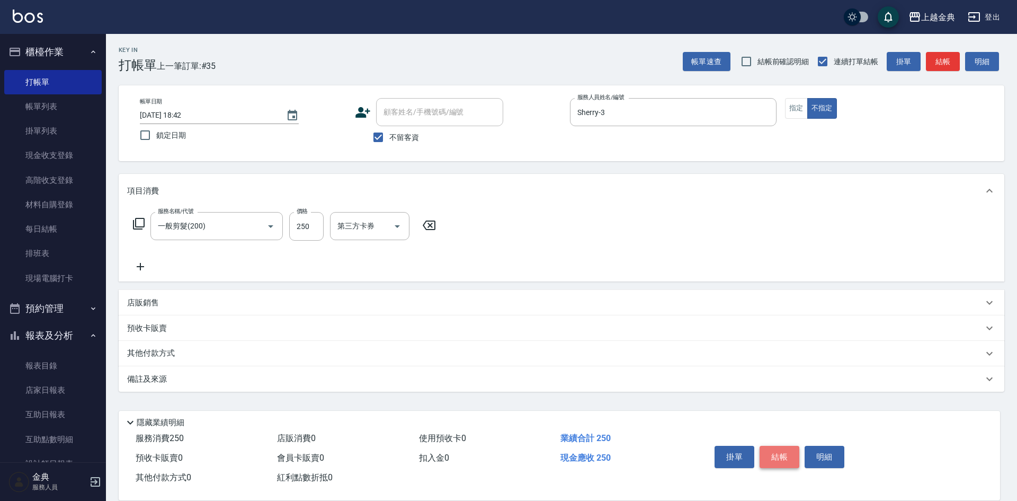
click at [790, 446] on button "結帳" at bounding box center [780, 457] width 40 height 22
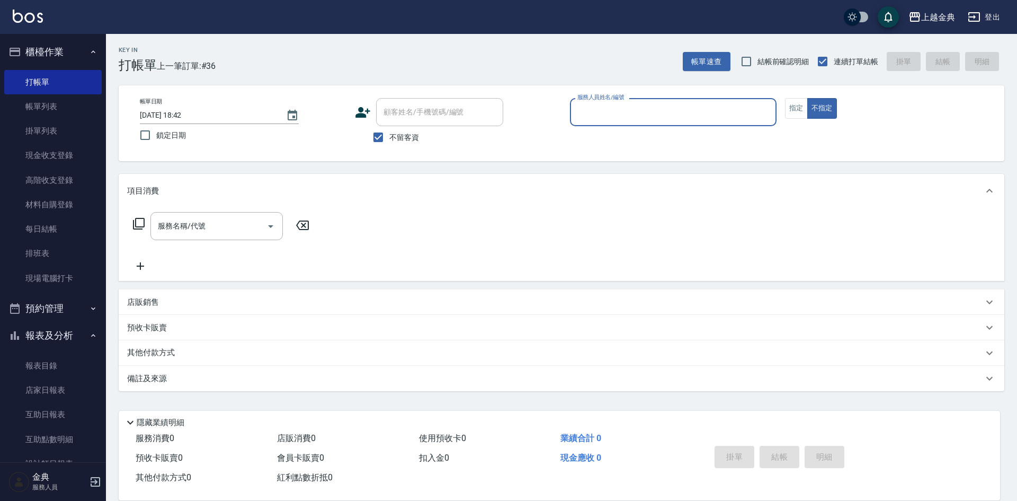
click at [612, 113] on input "服務人員姓名/編號" at bounding box center [673, 112] width 197 height 19
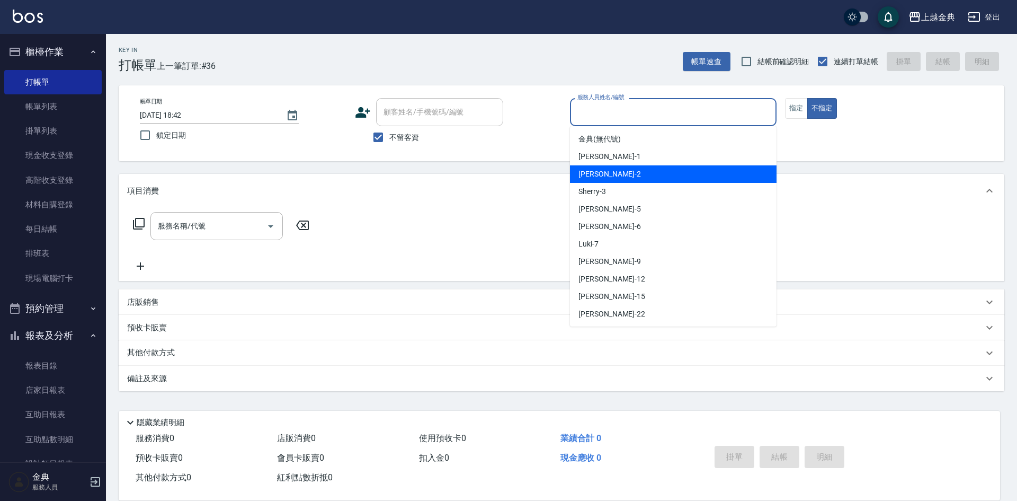
click at [626, 181] on div "Cindy -2" at bounding box center [673, 173] width 207 height 17
type input "Cindy-2"
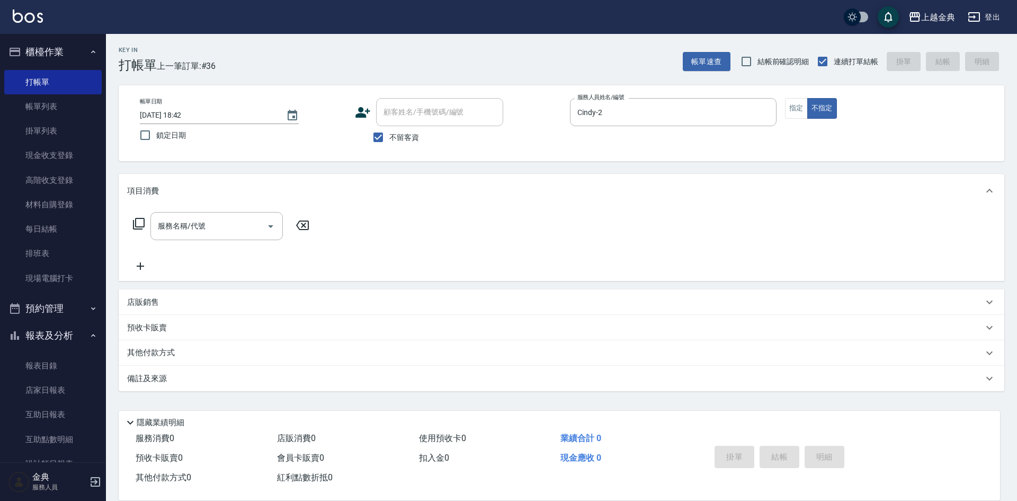
click at [140, 225] on icon at bounding box center [138, 223] width 13 height 13
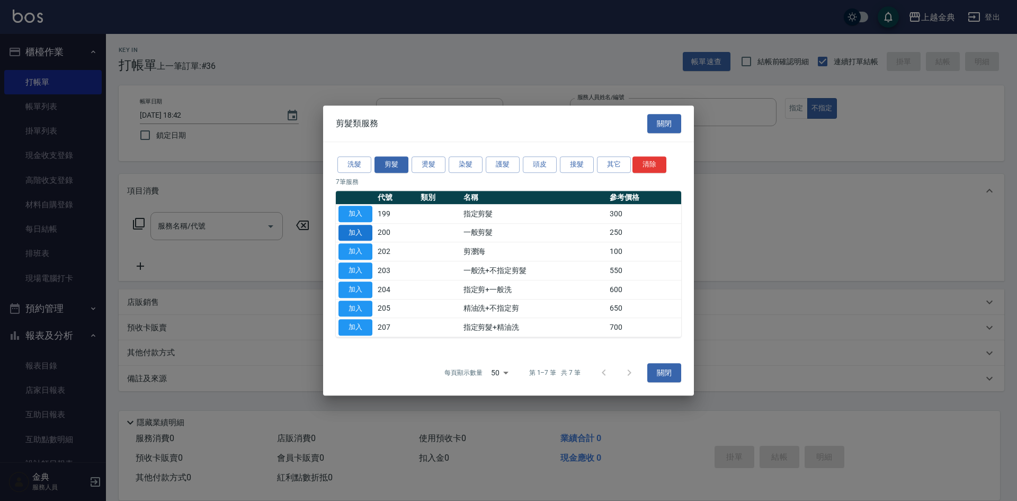
click at [348, 233] on button "加入" at bounding box center [356, 233] width 34 height 16
type input "一般剪髮(200)"
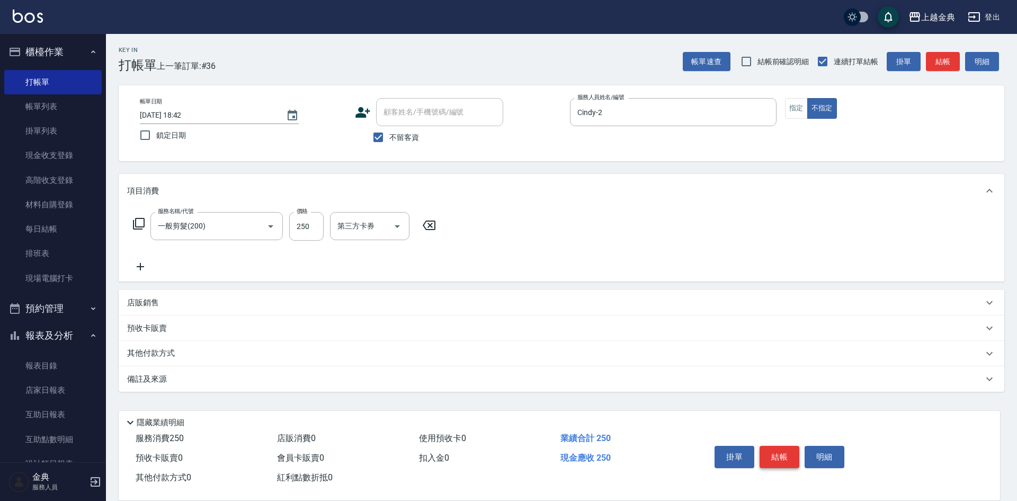
click at [789, 452] on button "結帳" at bounding box center [780, 457] width 40 height 22
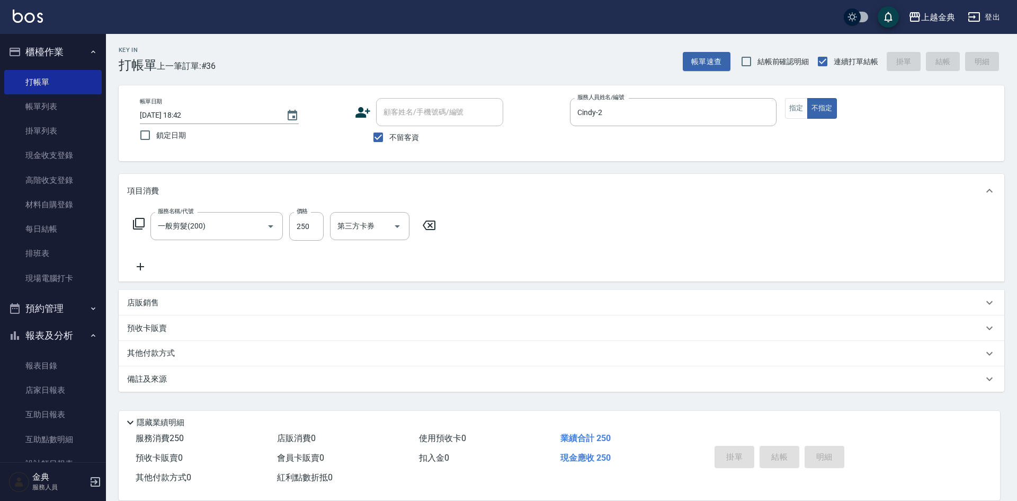
type input "[DATE] 18:43"
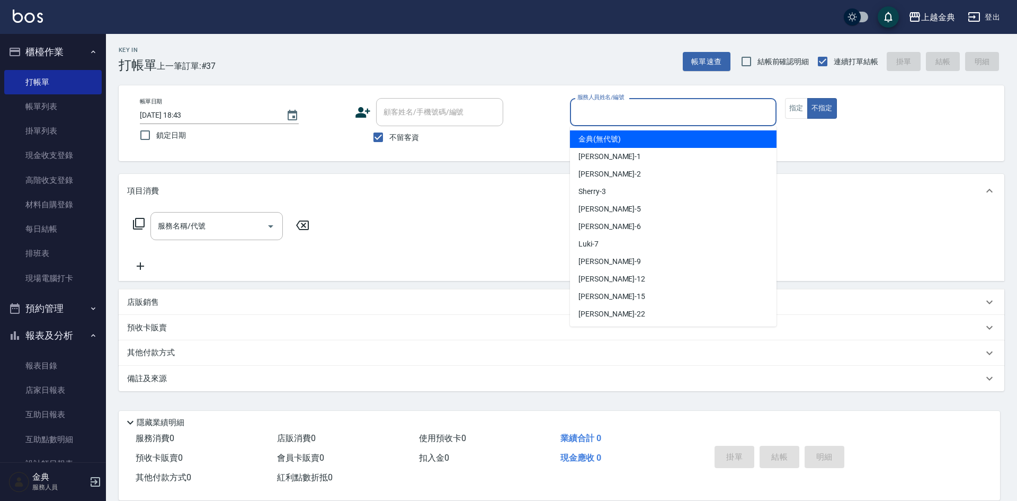
click at [644, 105] on input "服務人員姓名/編號" at bounding box center [673, 112] width 197 height 19
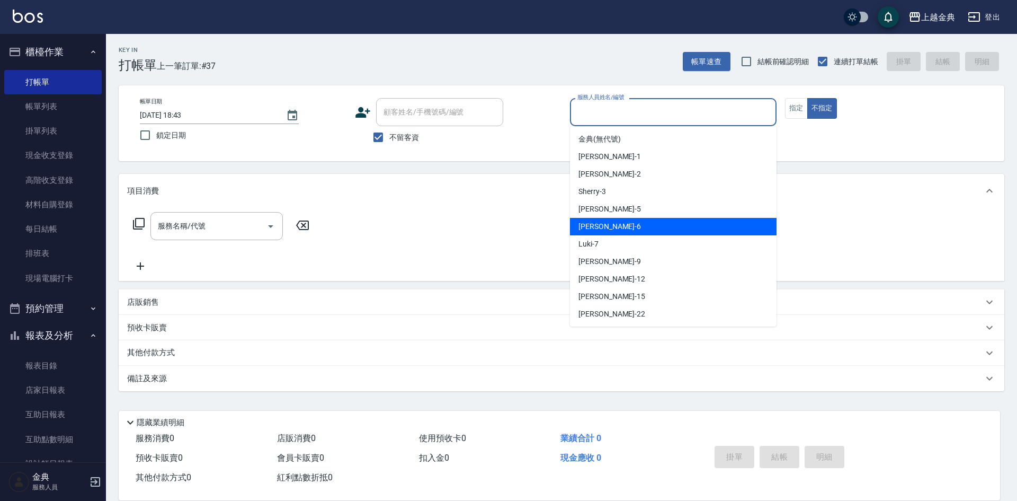
click at [654, 220] on div "[PERSON_NAME] -6" at bounding box center [673, 226] width 207 height 17
type input "[PERSON_NAME]-6"
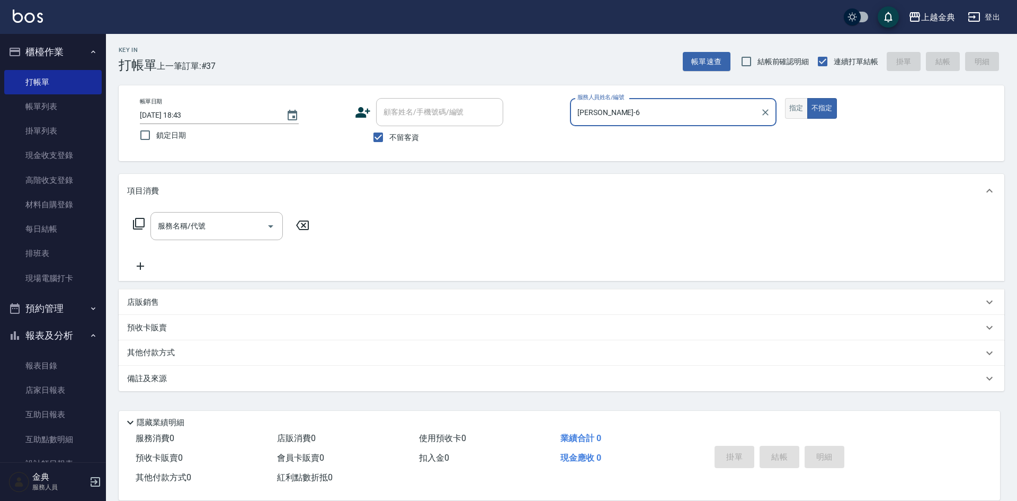
click at [805, 105] on button "指定" at bounding box center [796, 108] width 23 height 21
click at [145, 223] on icon at bounding box center [139, 224] width 12 height 12
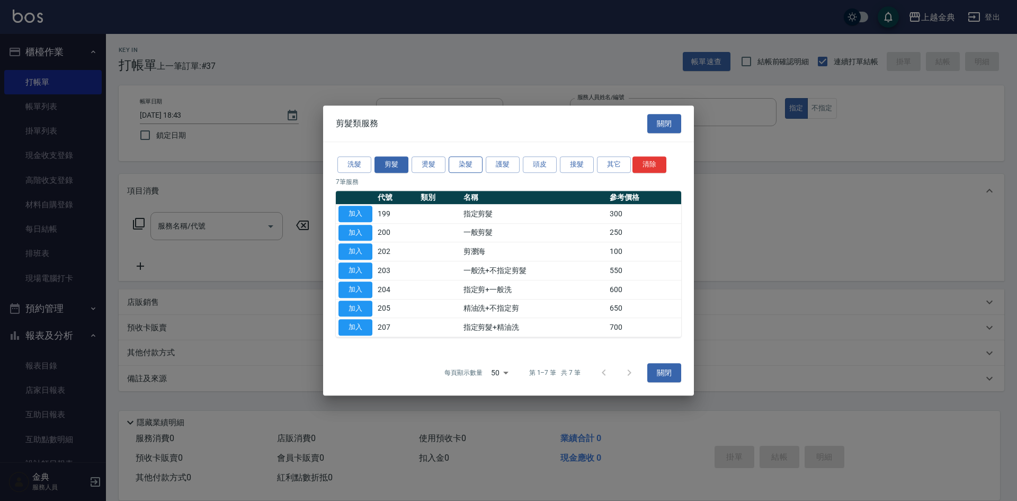
click at [466, 163] on button "染髮" at bounding box center [466, 164] width 34 height 16
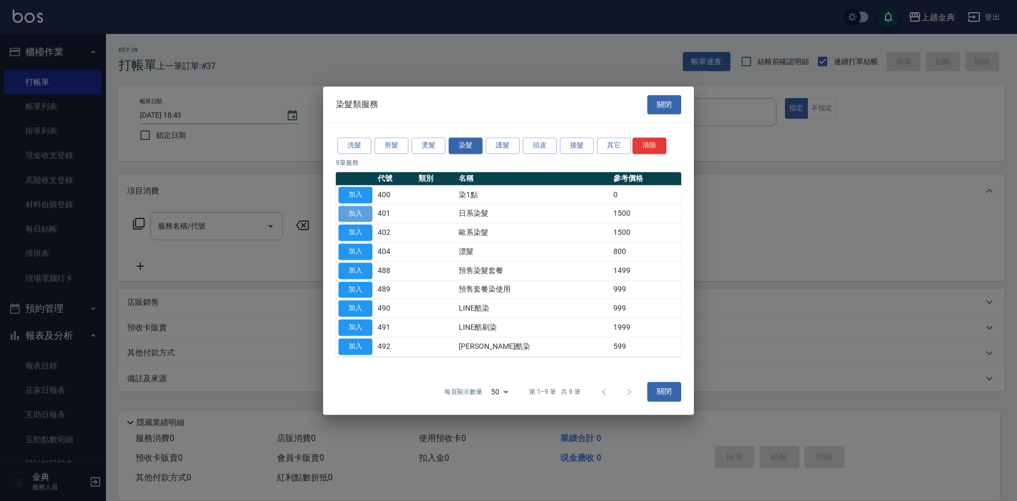
click at [354, 214] on button "加入" at bounding box center [356, 214] width 34 height 16
type input "日系染髮(401)"
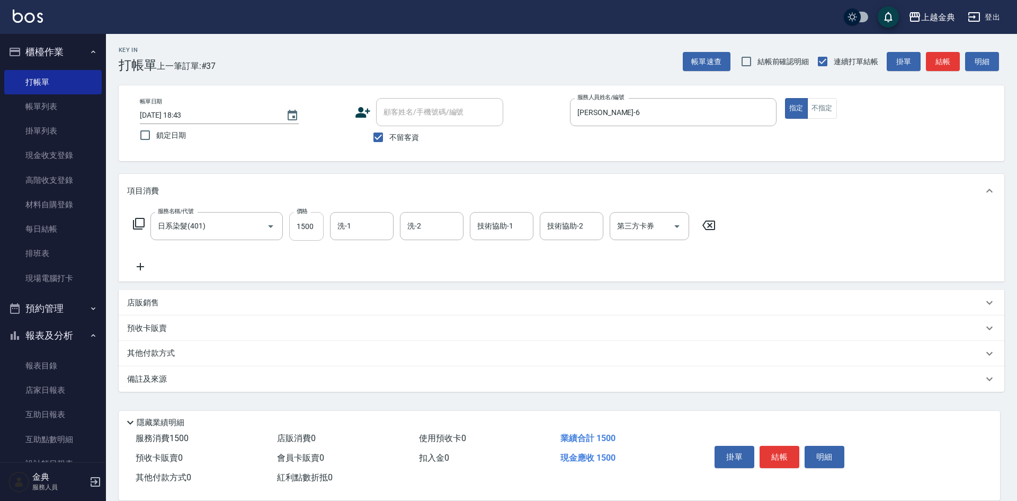
click at [310, 220] on input "1500" at bounding box center [306, 226] width 34 height 29
type input "3399"
click at [176, 351] on p "其他付款方式" at bounding box center [153, 354] width 53 height 12
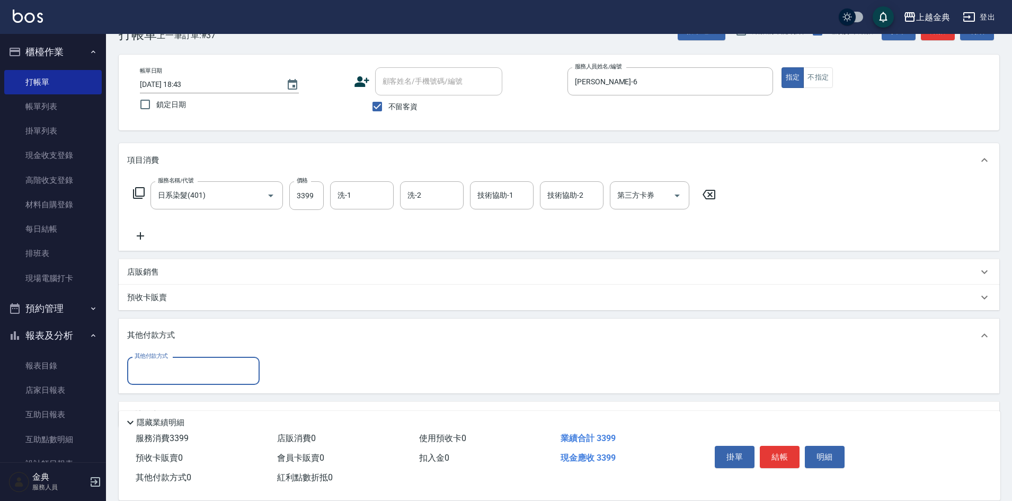
scroll to position [59, 0]
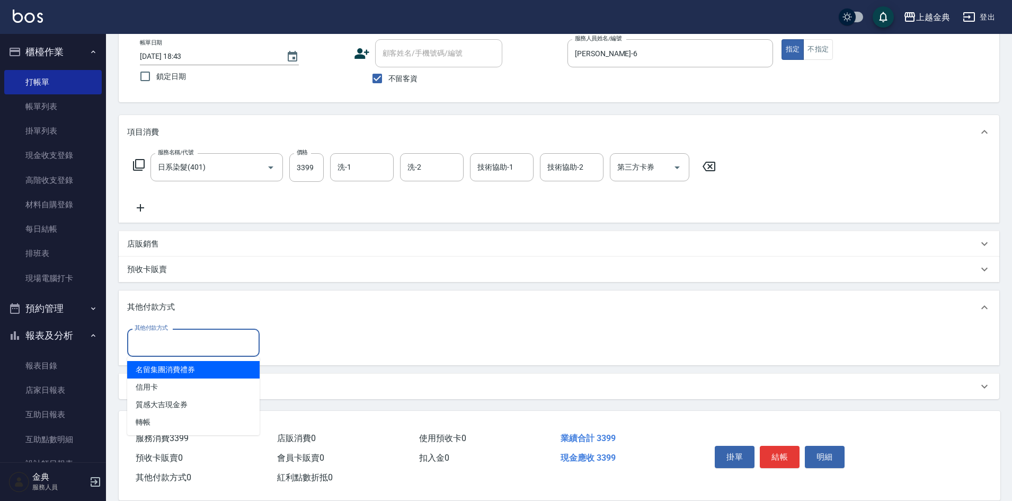
click at [170, 344] on input "其他付款方式" at bounding box center [193, 342] width 123 height 19
drag, startPoint x: 166, startPoint y: 393, endPoint x: 279, endPoint y: 359, distance: 117.8
click at [166, 393] on span "信用卡" at bounding box center [193, 386] width 132 height 17
type input "信用卡"
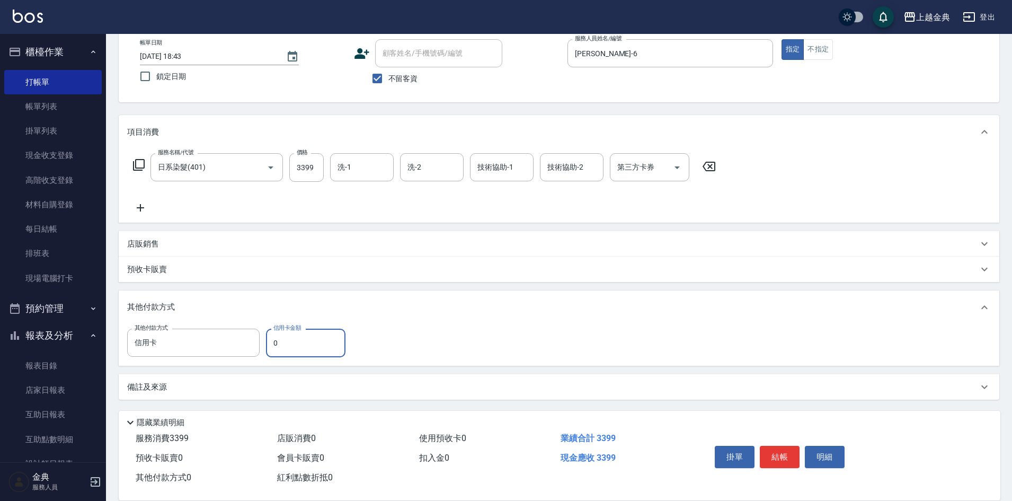
click at [295, 341] on input "0" at bounding box center [305, 342] width 79 height 29
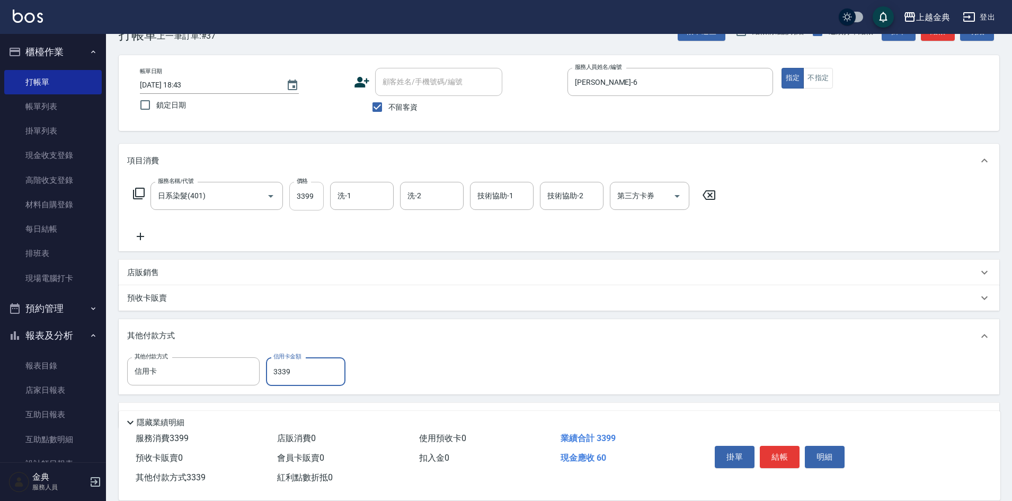
scroll to position [6, 0]
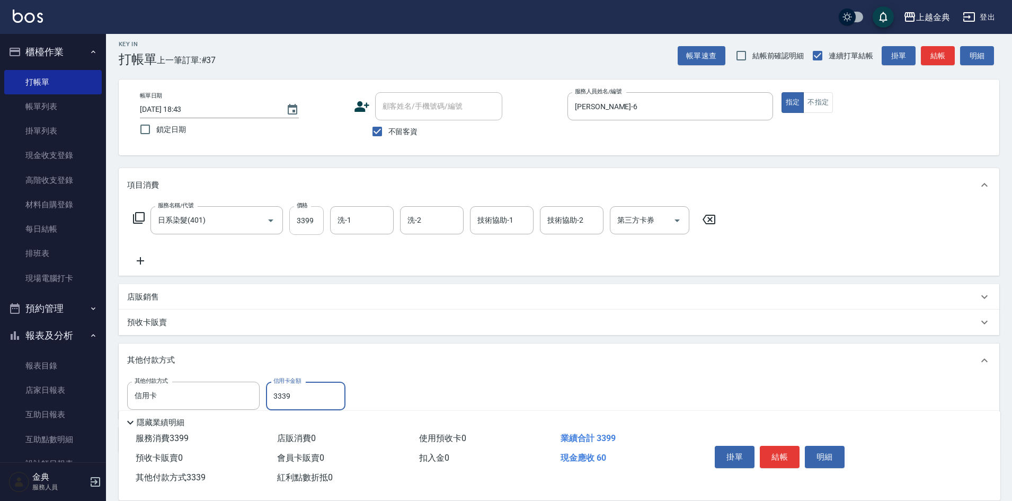
click at [306, 221] on input "3399" at bounding box center [306, 220] width 34 height 29
click at [281, 401] on input "3339" at bounding box center [305, 395] width 79 height 29
click at [284, 397] on input "3339" at bounding box center [305, 395] width 79 height 29
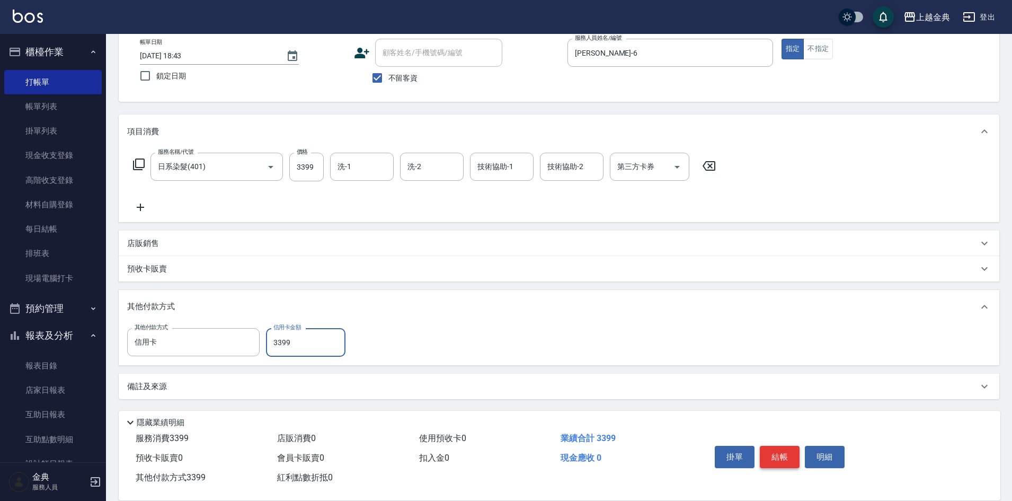
type input "3399"
click at [793, 457] on button "結帳" at bounding box center [780, 457] width 40 height 22
type input "[DATE] 18:48"
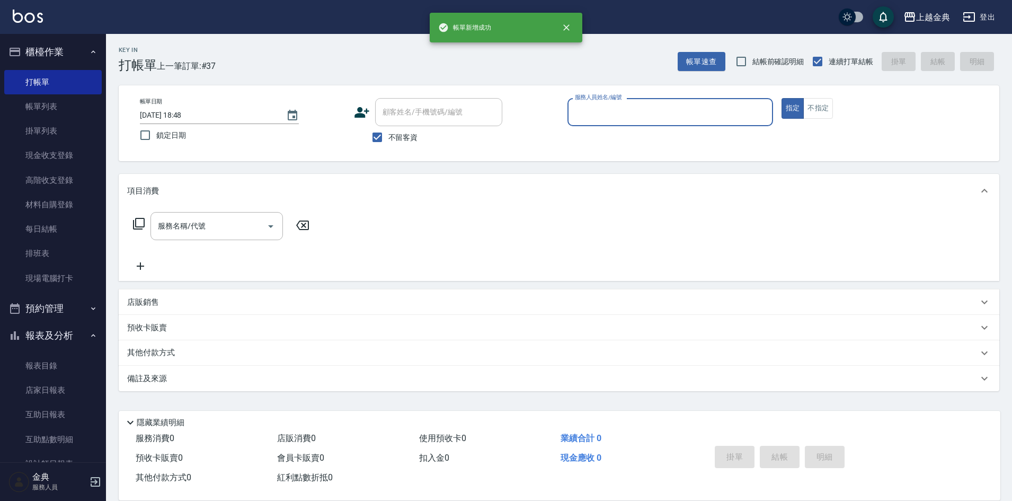
scroll to position [0, 0]
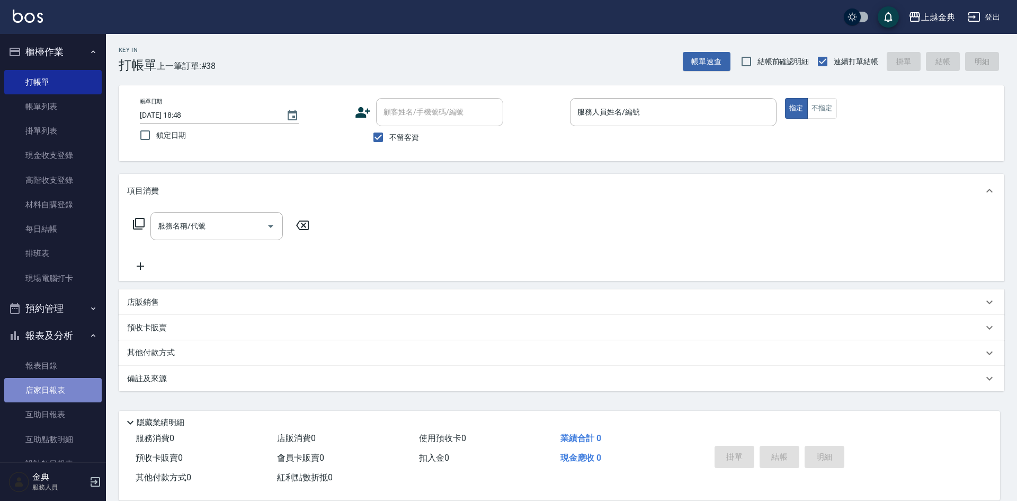
click at [64, 389] on link "店家日報表" at bounding box center [52, 390] width 97 height 24
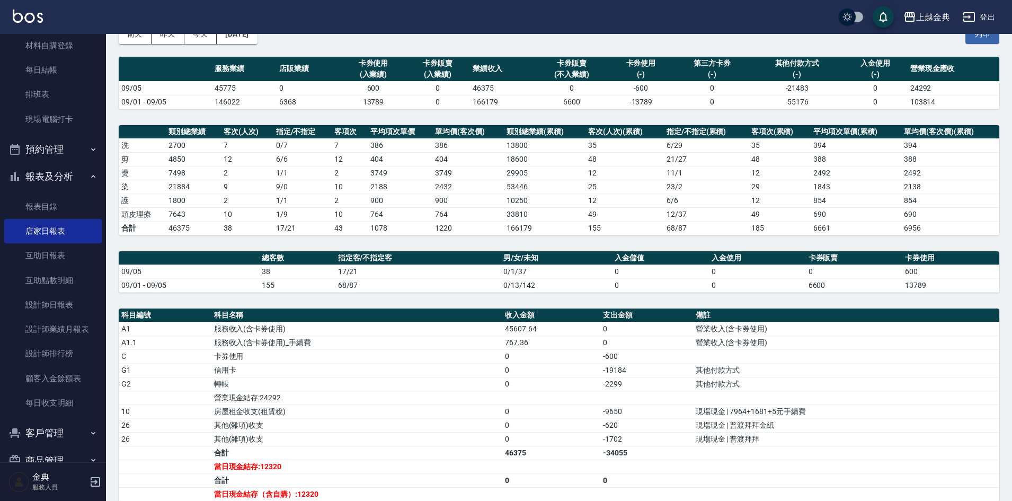
scroll to position [186, 0]
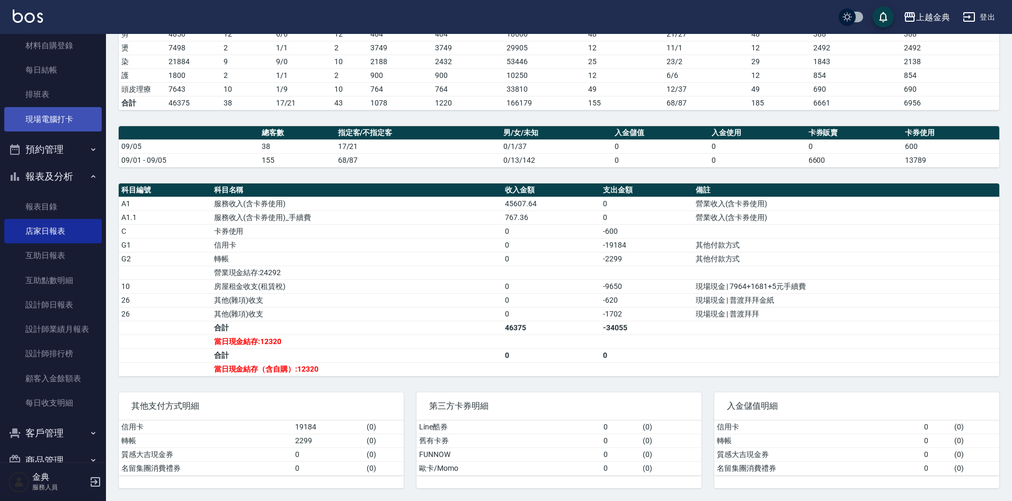
click at [51, 117] on link "現場電腦打卡" at bounding box center [52, 119] width 97 height 24
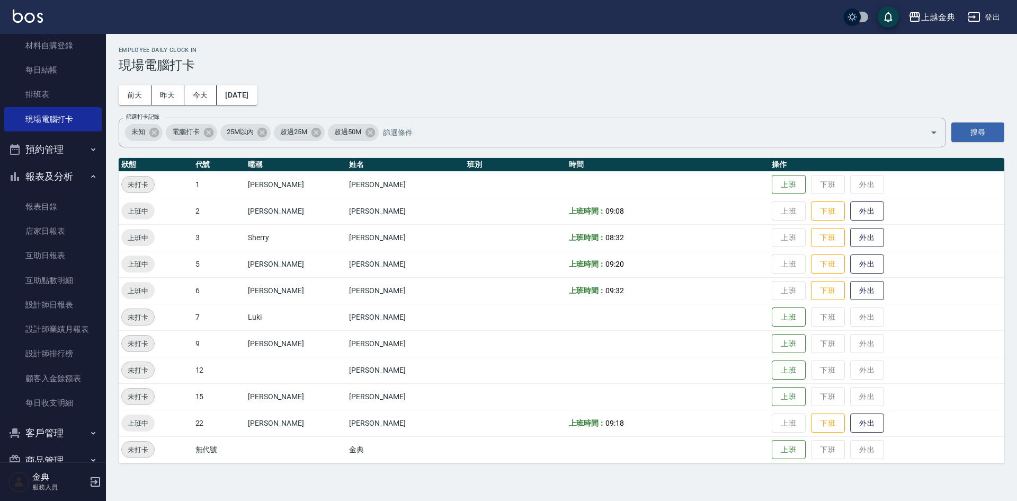
drag, startPoint x: 771, startPoint y: 316, endPoint x: 727, endPoint y: 317, distance: 44.0
click at [696, 348] on tbody "未打卡 1 [PERSON_NAME] 上班 下班 外出 上班中 2 [PERSON_NAME] 上班時間： 09:08 上班 下班 外出 上班中 3 [PE…" at bounding box center [562, 316] width 886 height 291
click at [811, 207] on button "下班" at bounding box center [828, 211] width 34 height 19
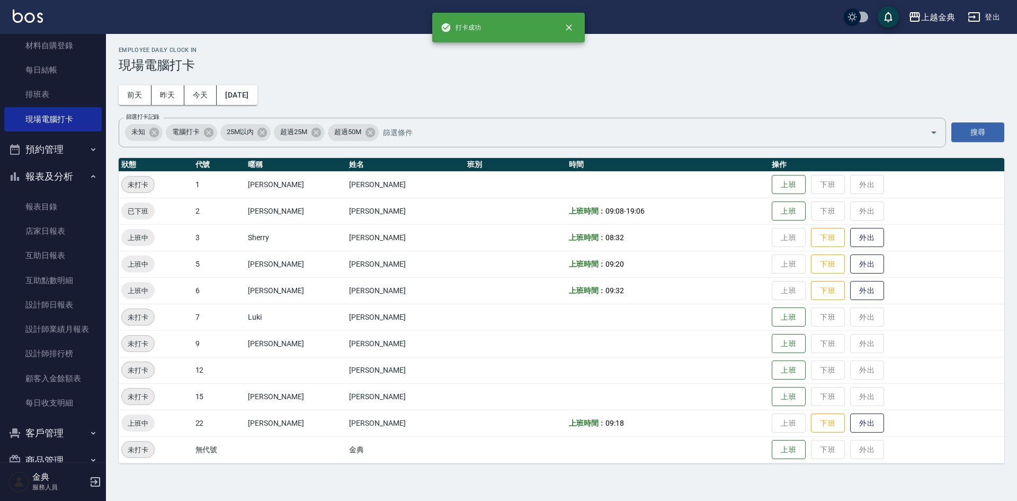
click at [802, 210] on td "上班 下班 外出" at bounding box center [886, 211] width 235 height 26
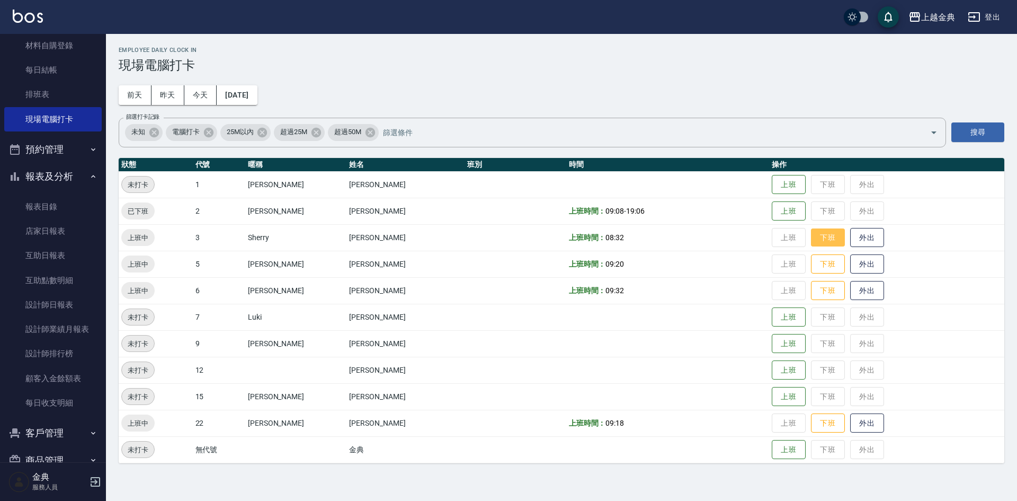
click at [811, 245] on button "下班" at bounding box center [828, 237] width 34 height 19
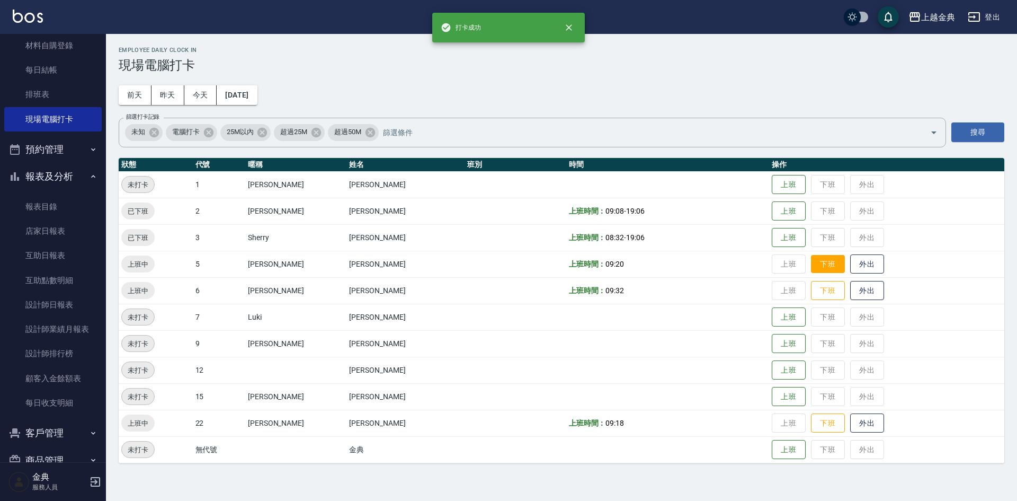
click at [811, 264] on button "下班" at bounding box center [828, 264] width 34 height 19
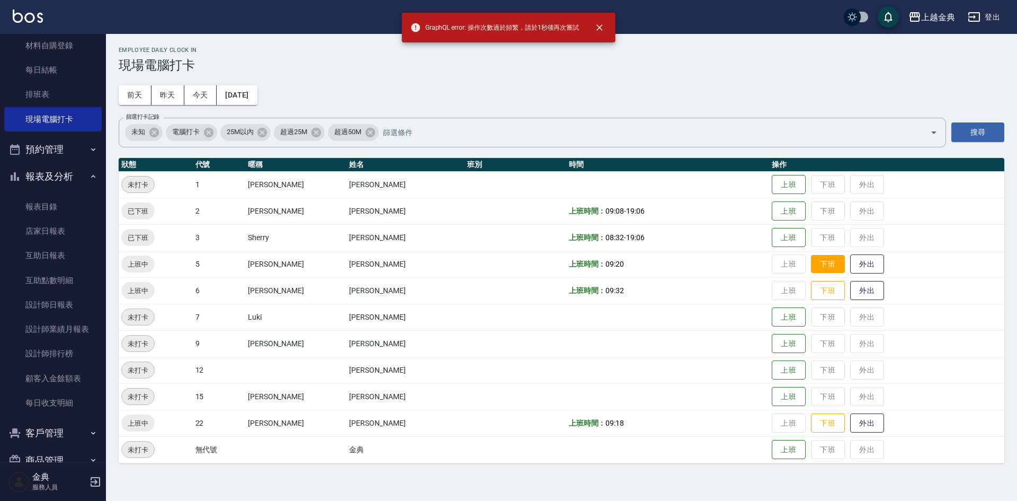
click at [811, 264] on button "下班" at bounding box center [828, 264] width 34 height 19
click at [811, 285] on button "下班" at bounding box center [828, 290] width 34 height 19
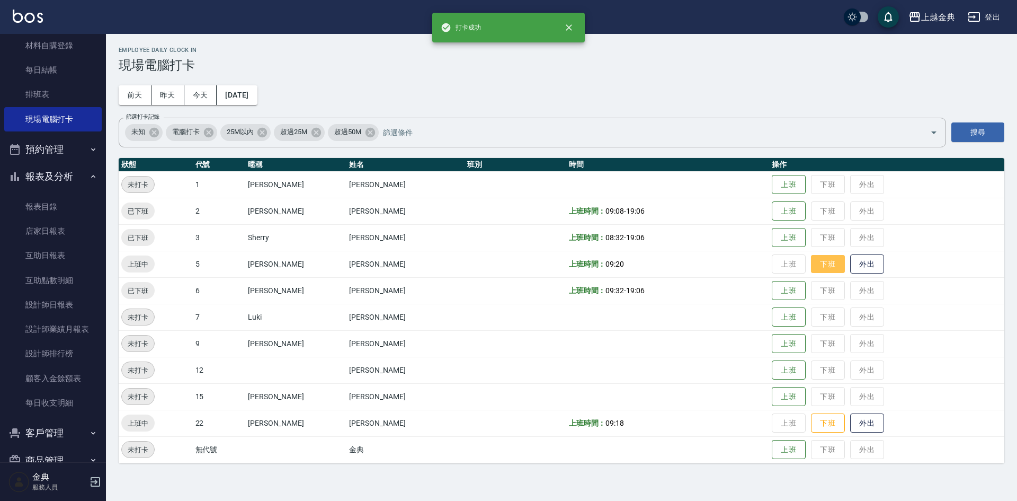
click at [812, 261] on button "下班" at bounding box center [828, 264] width 34 height 19
click at [811, 418] on button "下班" at bounding box center [828, 423] width 34 height 19
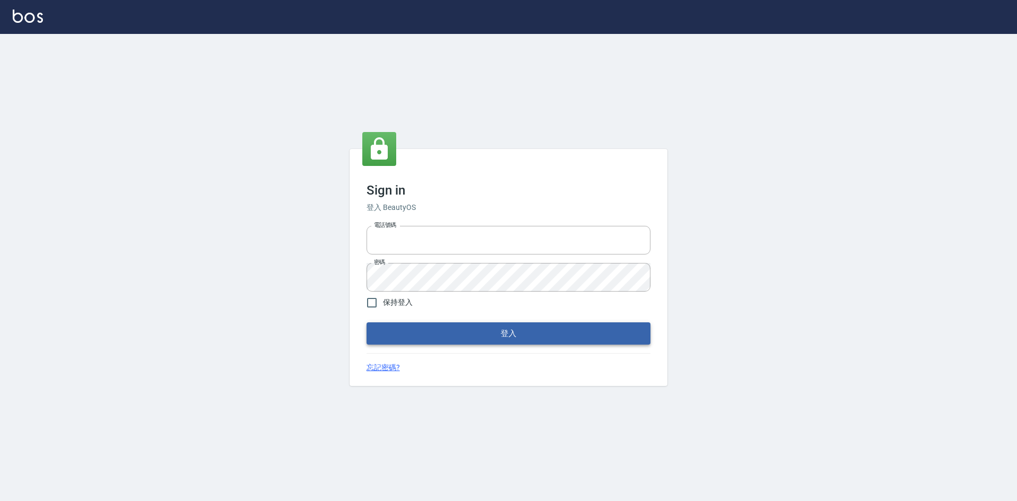
type input "0963852741"
click at [507, 330] on button "登入" at bounding box center [509, 333] width 284 height 22
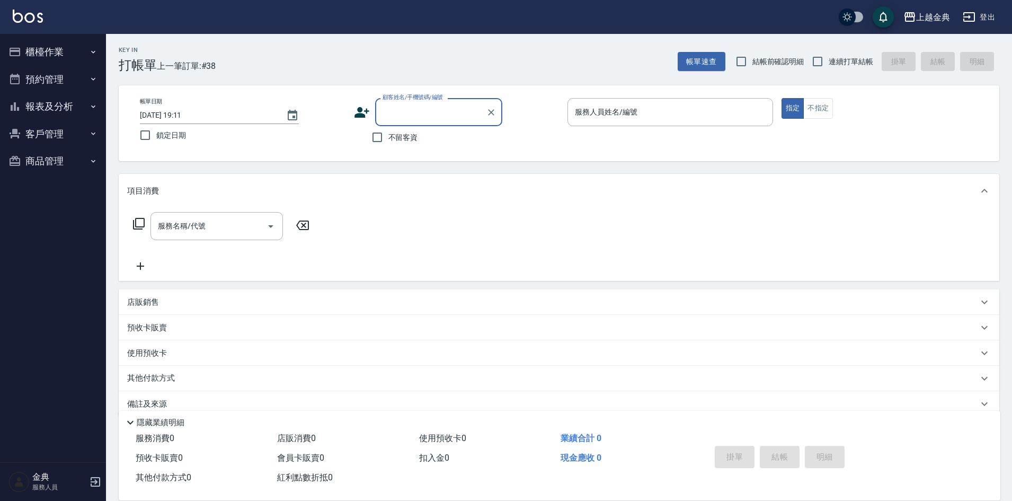
click at [50, 54] on button "櫃檯作業" at bounding box center [52, 52] width 97 height 28
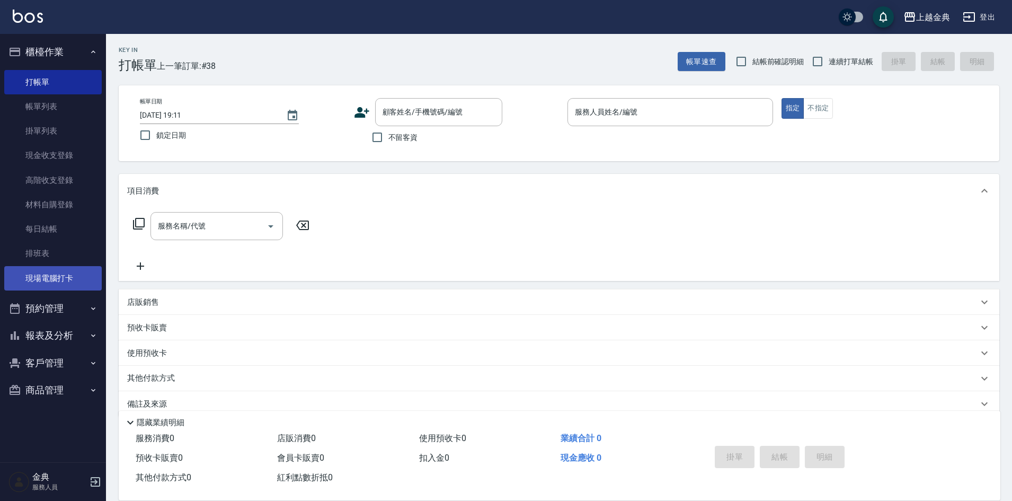
click at [75, 281] on link "現場電腦打卡" at bounding box center [52, 278] width 97 height 24
